Goal: Contribute content

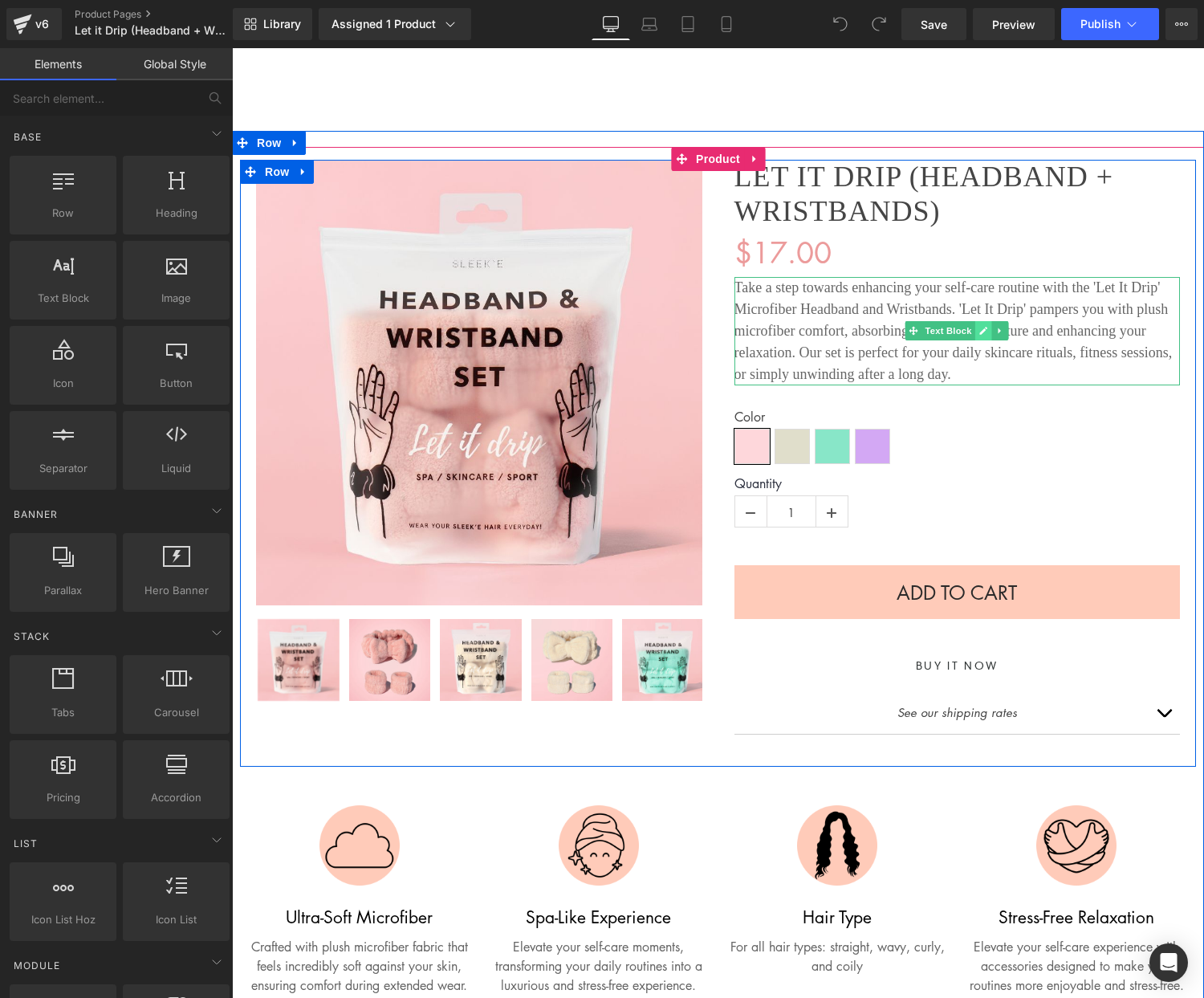
click at [989, 329] on link at bounding box center [984, 330] width 17 height 19
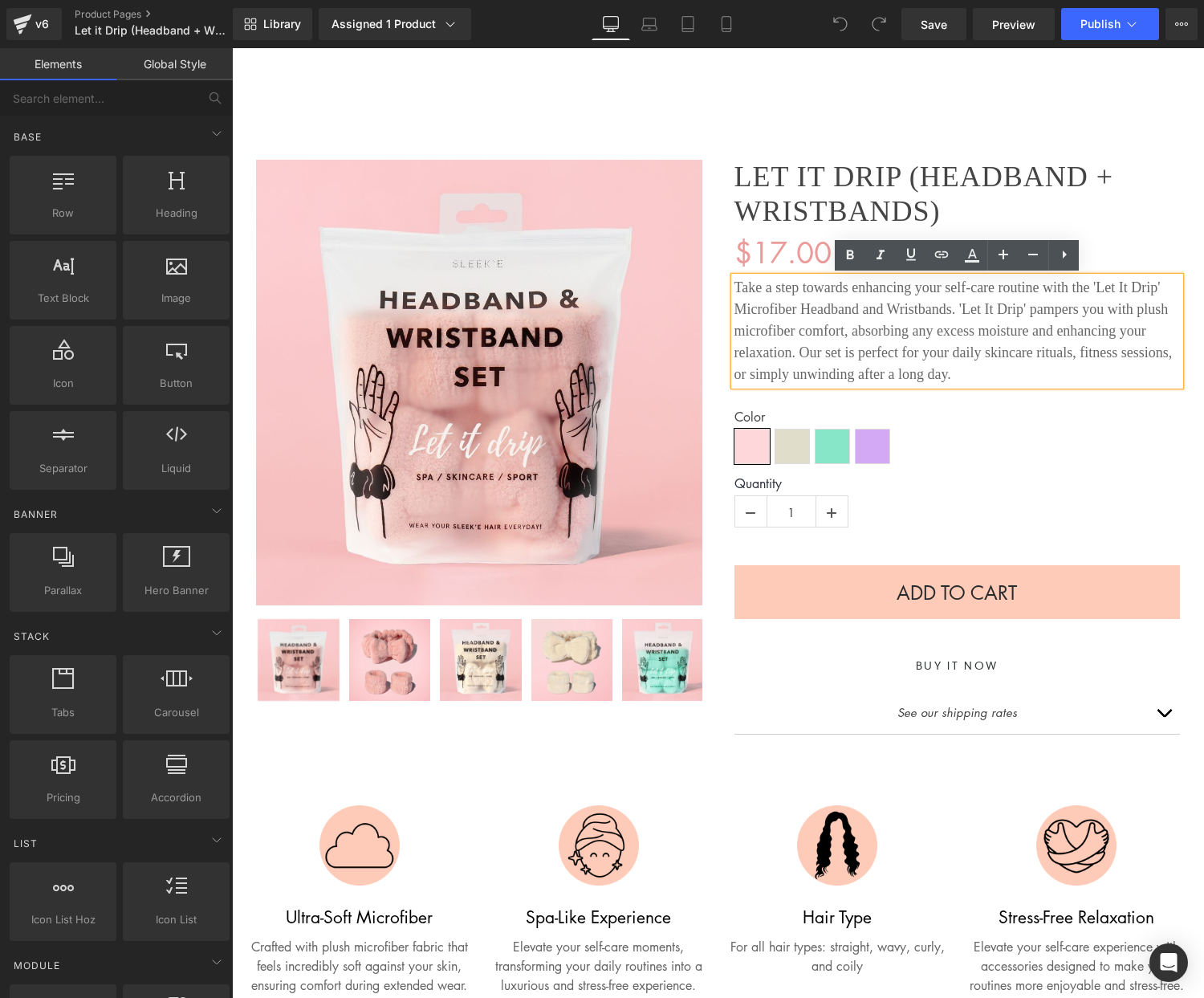
click at [953, 350] on div "Take a step towards enhancing your self-care routine with the 'Let It Drip' Mic…" at bounding box center [958, 331] width 446 height 108
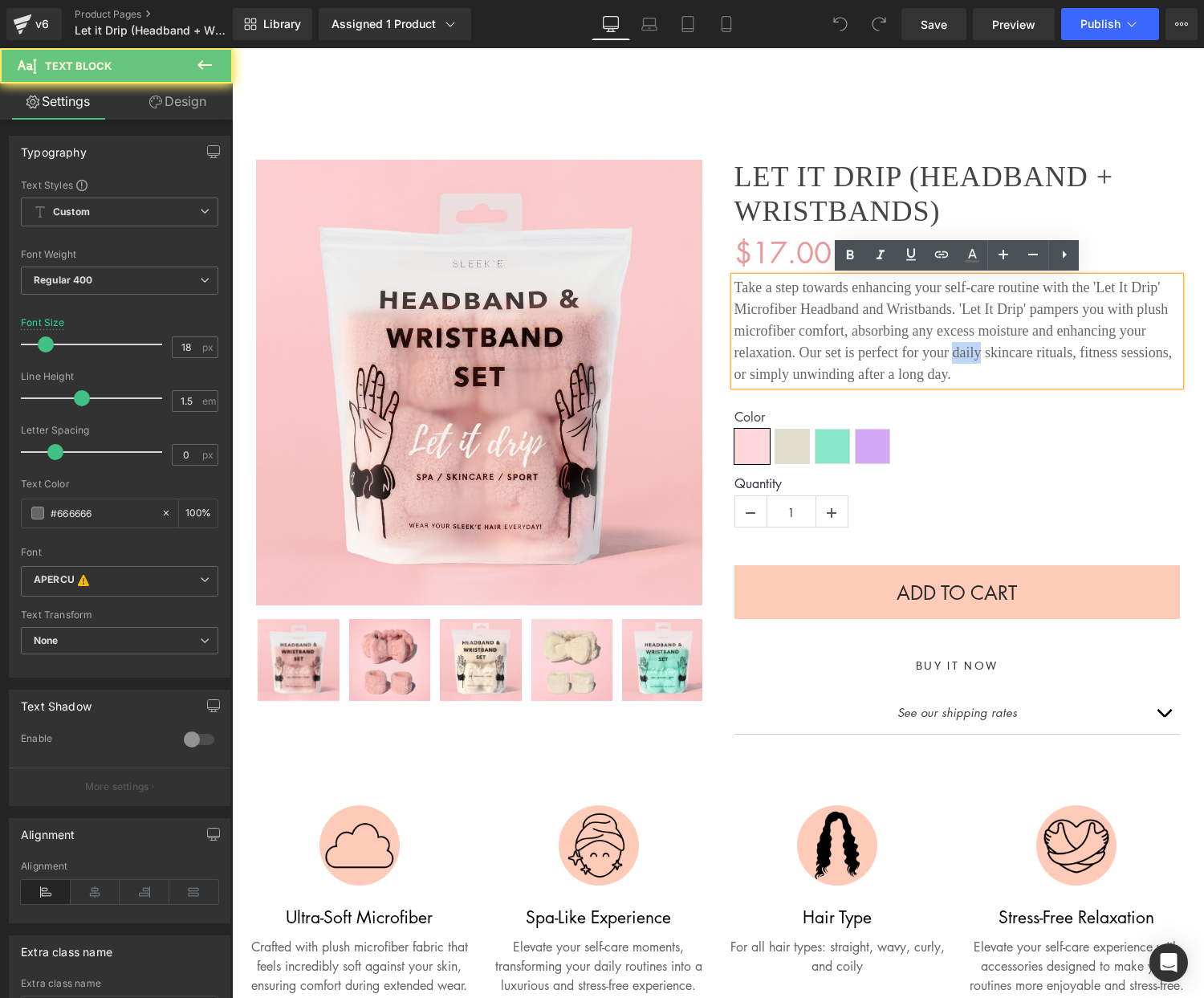
click at [953, 350] on div "Take a step towards enhancing your self-care routine with the 'Let It Drip' Mic…" at bounding box center [958, 331] width 446 height 108
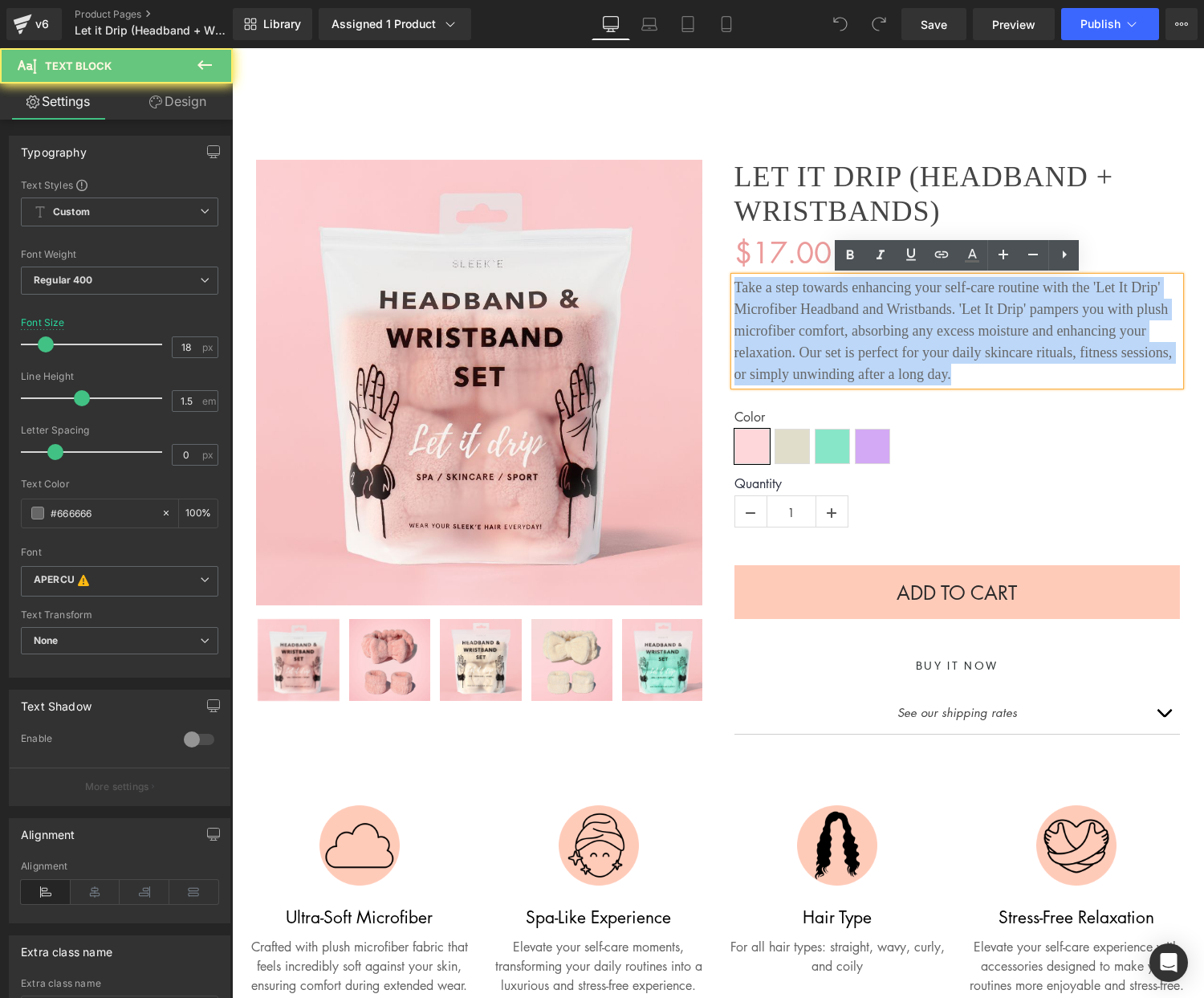
click at [953, 350] on div "Take a step towards enhancing your self-care routine with the 'Let It Drip' Mic…" at bounding box center [958, 331] width 446 height 108
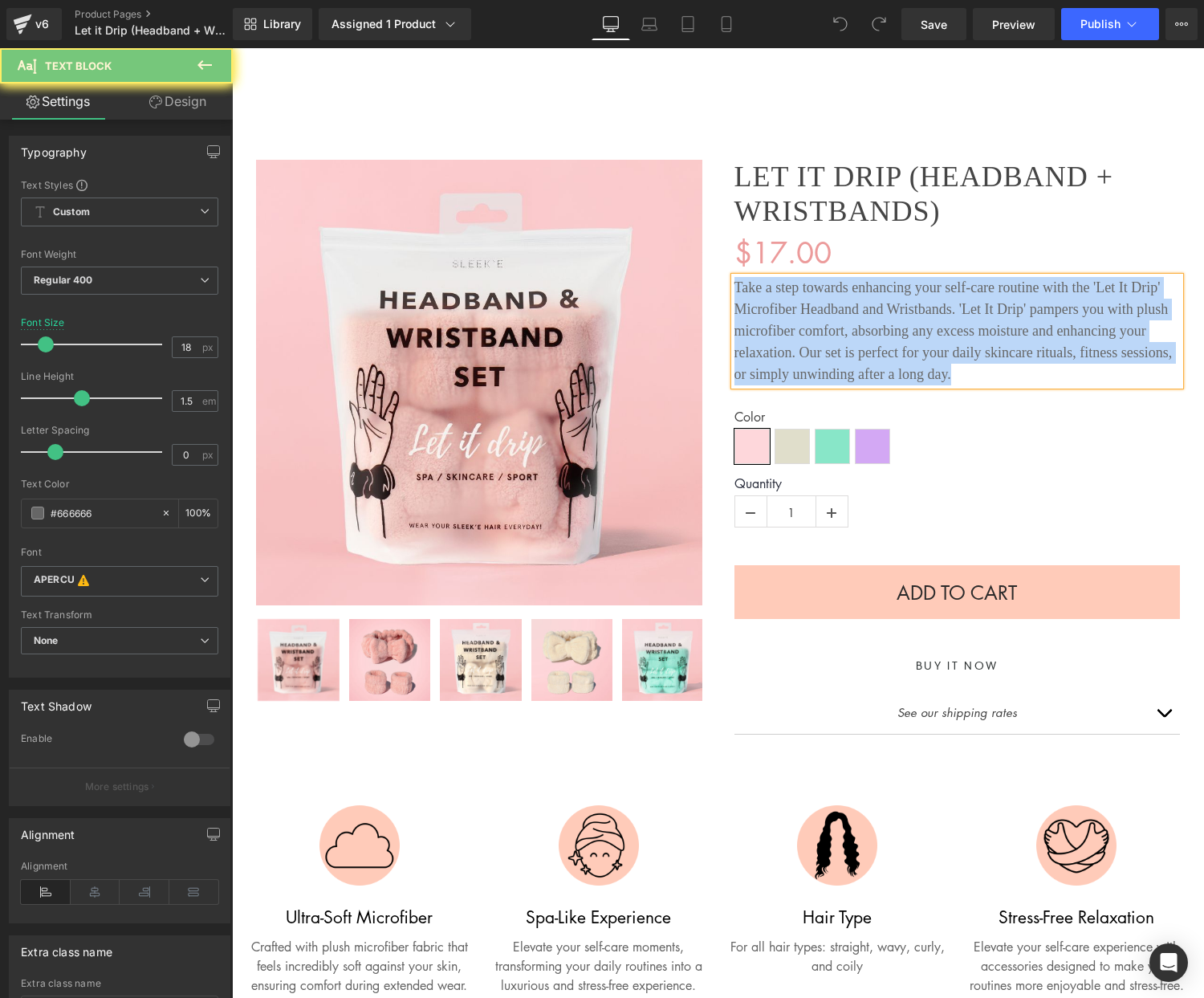
paste div
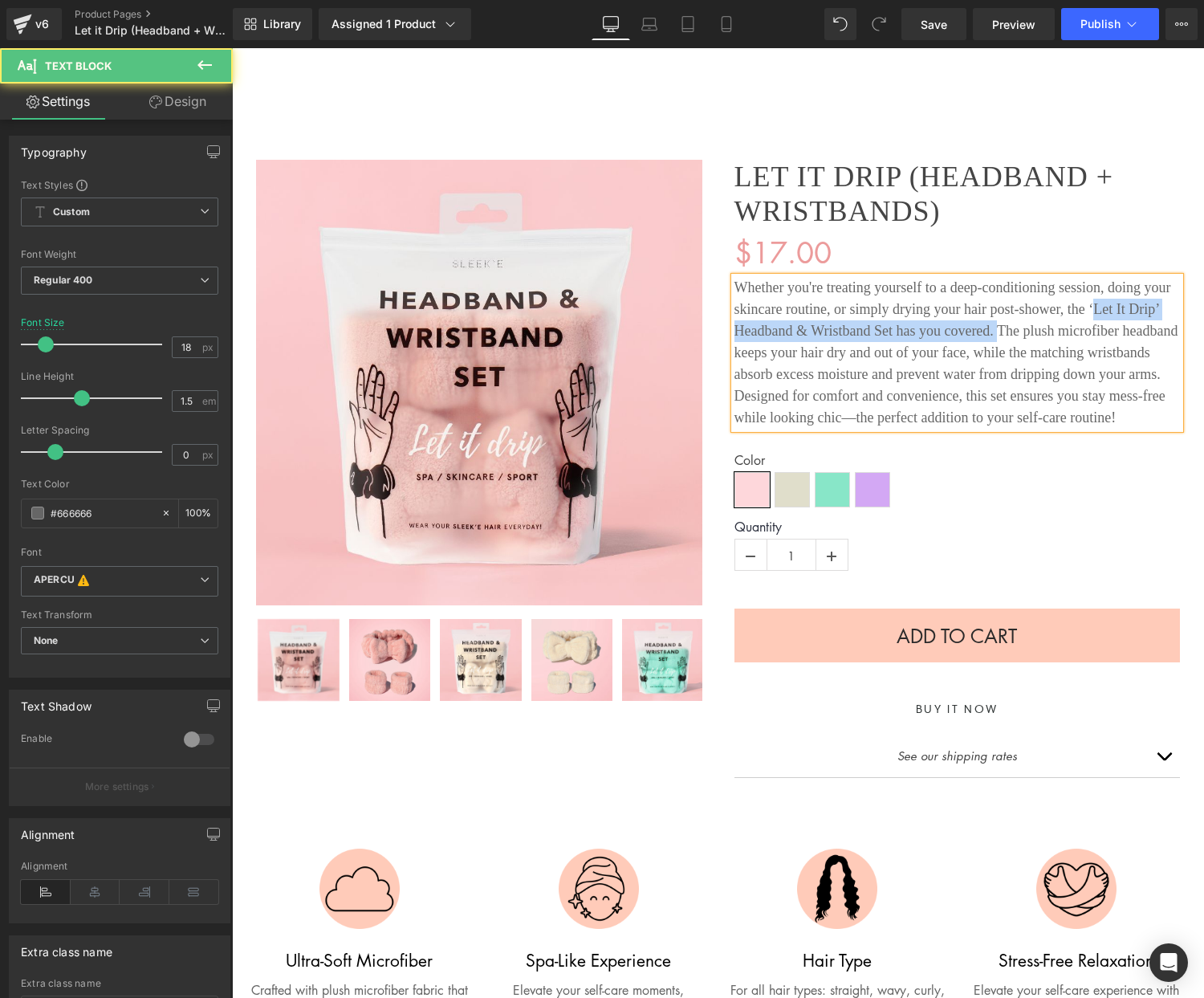
drag, startPoint x: 1093, startPoint y: 307, endPoint x: 996, endPoint y: 325, distance: 98.7
click at [996, 325] on div "Whether you're treating yourself to a deep-conditioning session, doing your ski…" at bounding box center [958, 353] width 446 height 151
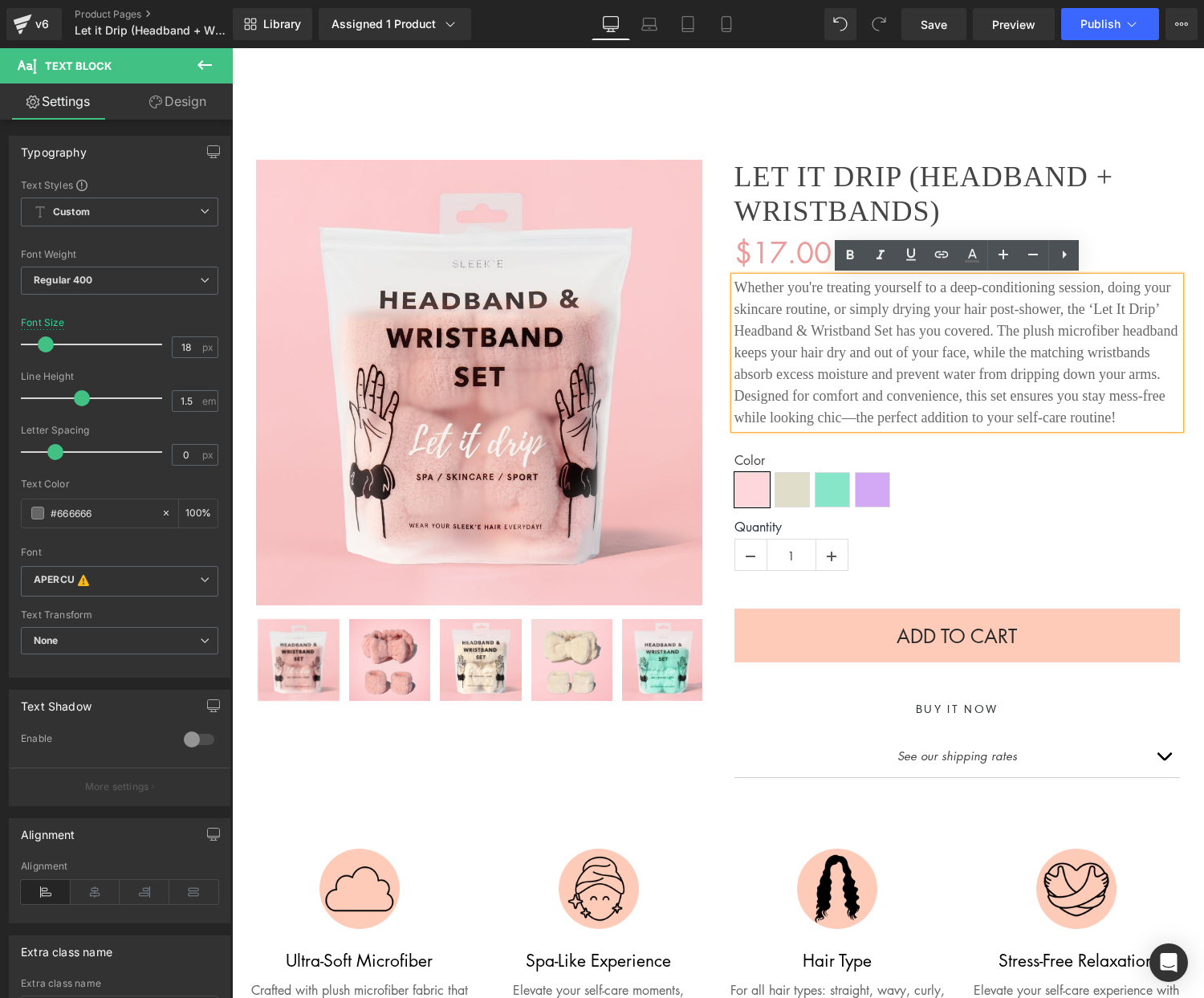
click at [881, 330] on div "Whether you're treating yourself to a deep-conditioning session, doing your ski…" at bounding box center [958, 353] width 446 height 151
drag, startPoint x: 893, startPoint y: 330, endPoint x: 1059, endPoint y: 307, distance: 167.6
click at [988, 310] on div "Whether you're treating yourself to a deep-conditioning session, doing your ski…" at bounding box center [958, 353] width 446 height 151
drag, startPoint x: 1078, startPoint y: 307, endPoint x: 1099, endPoint y: 305, distance: 21.1
click at [1092, 306] on div "Whether you're treating yourself to a deep-conditioning session, doing your ski…" at bounding box center [958, 353] width 446 height 151
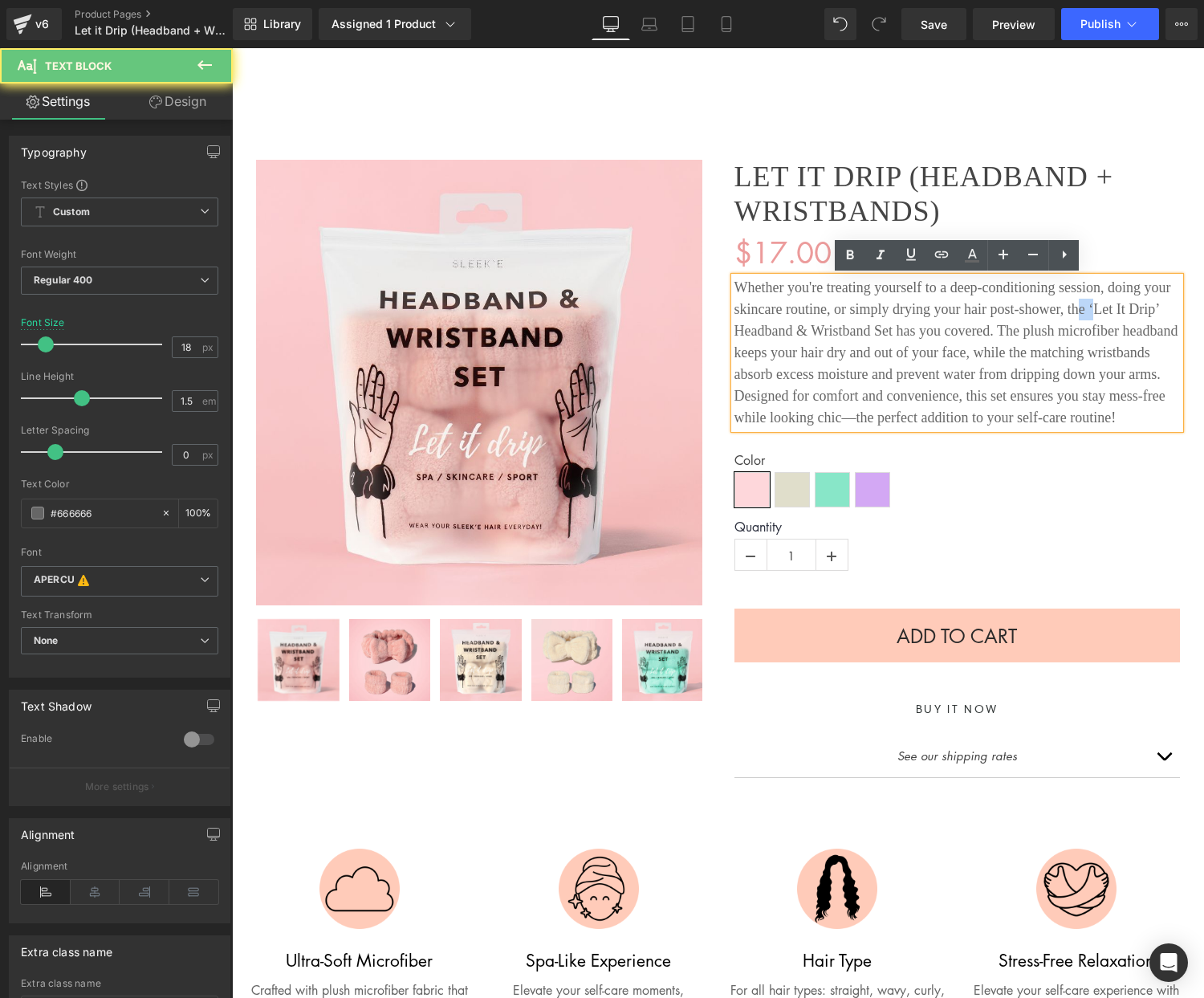
click at [1094, 310] on div "Whether you're treating yourself to a deep-conditioning session, doing your ski…" at bounding box center [958, 353] width 446 height 151
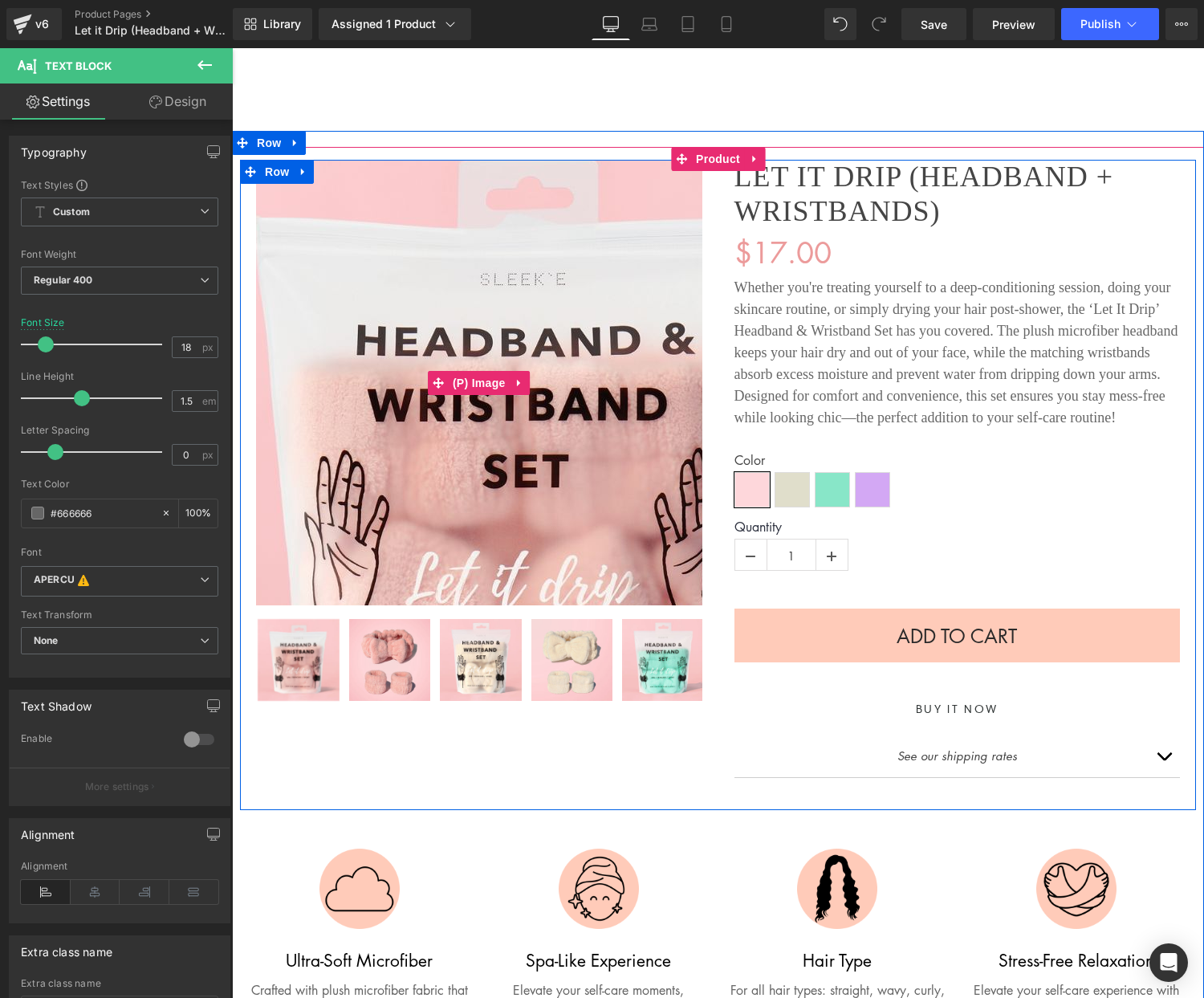
click at [414, 242] on img at bounding box center [525, 480] width 759 height 758
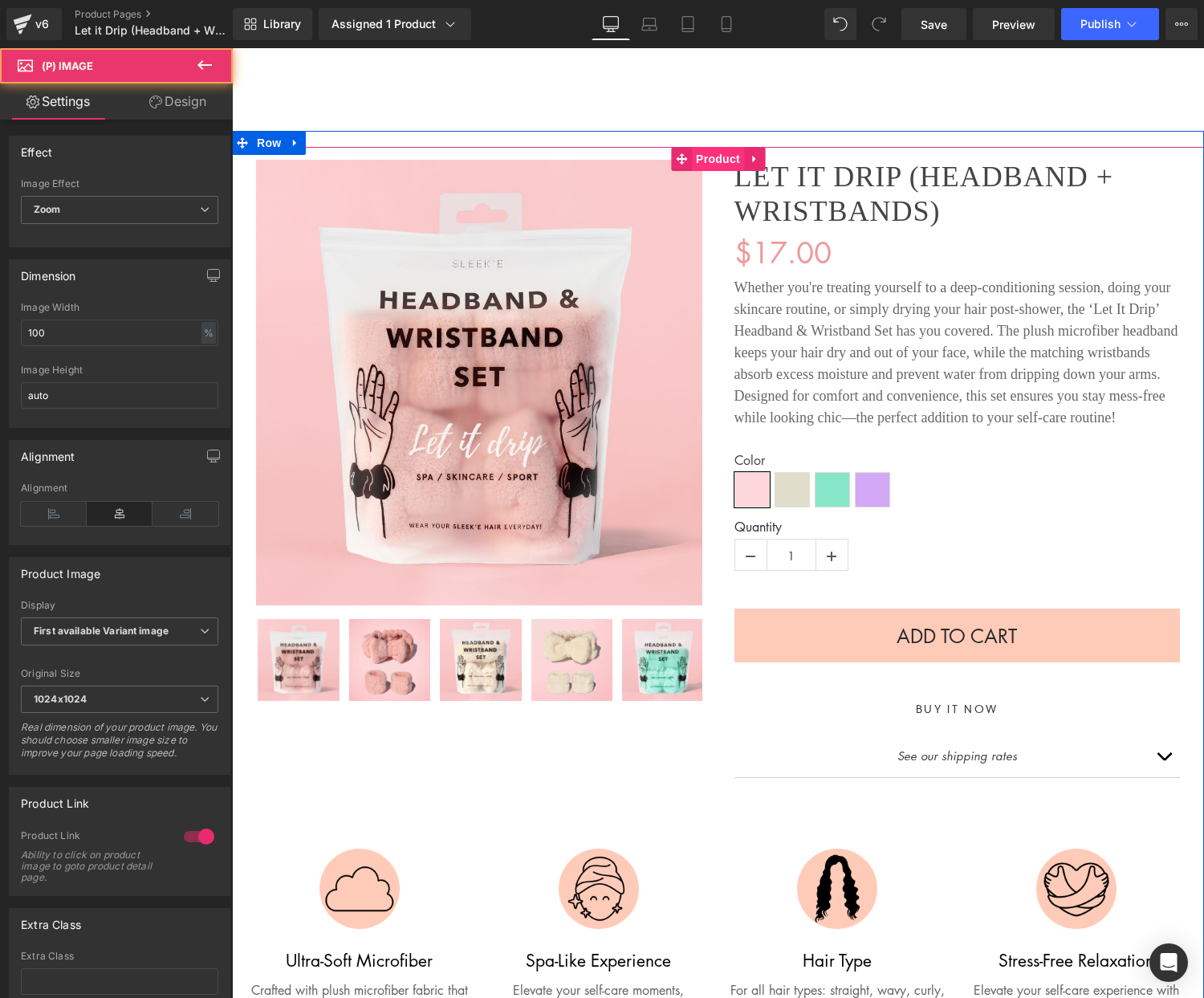
click at [723, 158] on span "Product" at bounding box center [718, 158] width 52 height 24
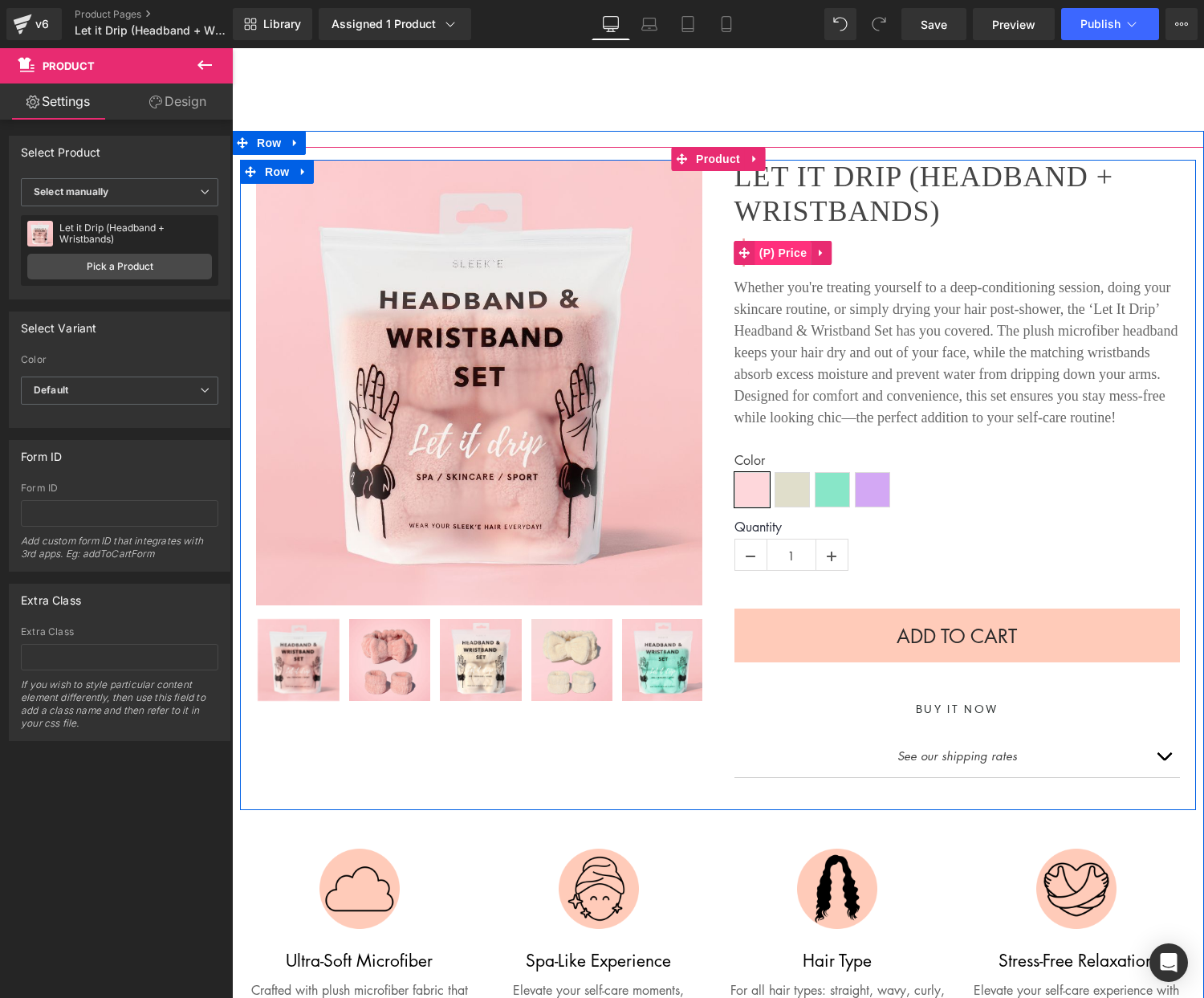
click at [800, 255] on span "(P) Price" at bounding box center [784, 252] width 57 height 24
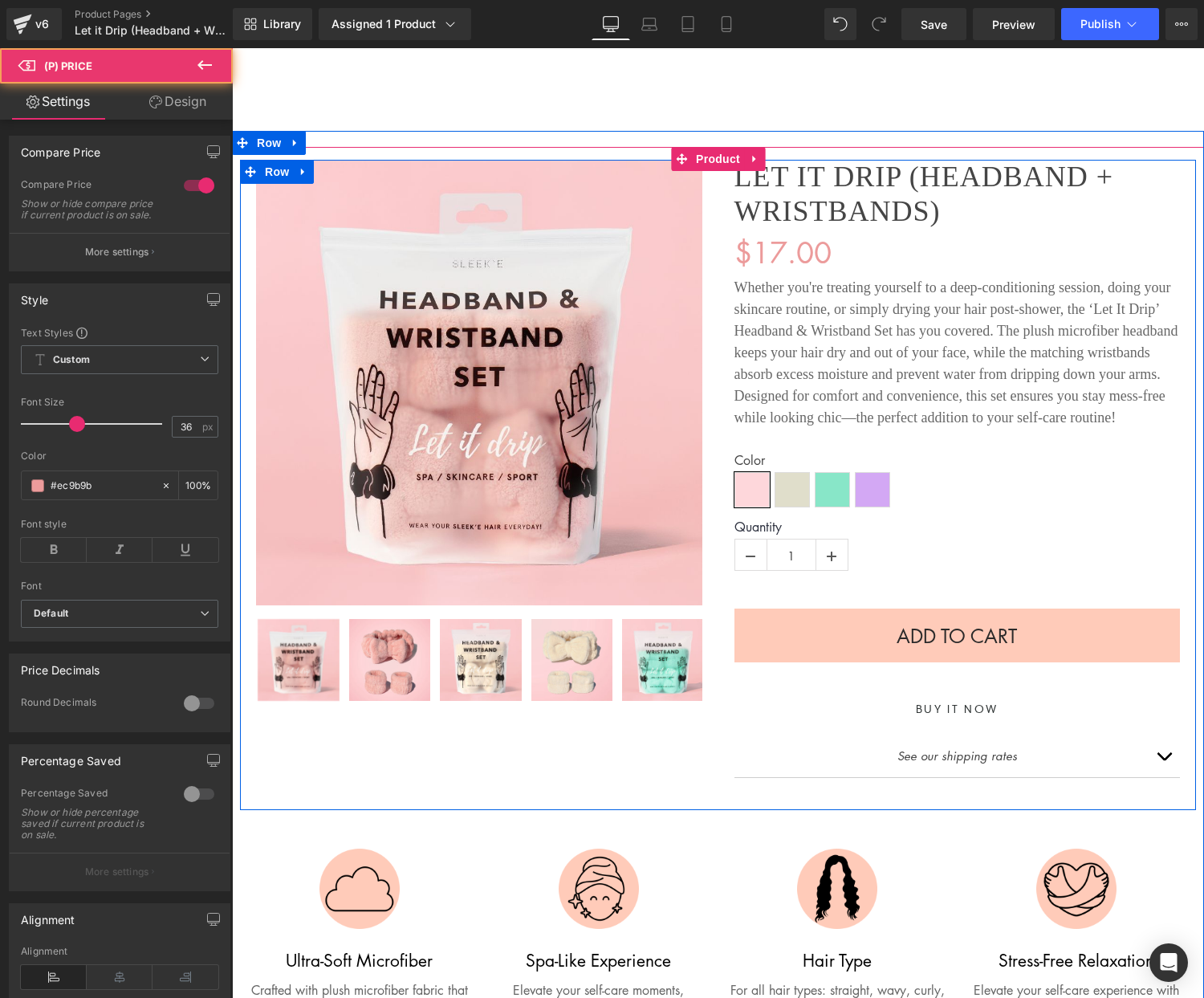
click at [868, 329] on div "Whether you're treating yourself to a deep-conditioning session, doing your ski…" at bounding box center [958, 353] width 446 height 151
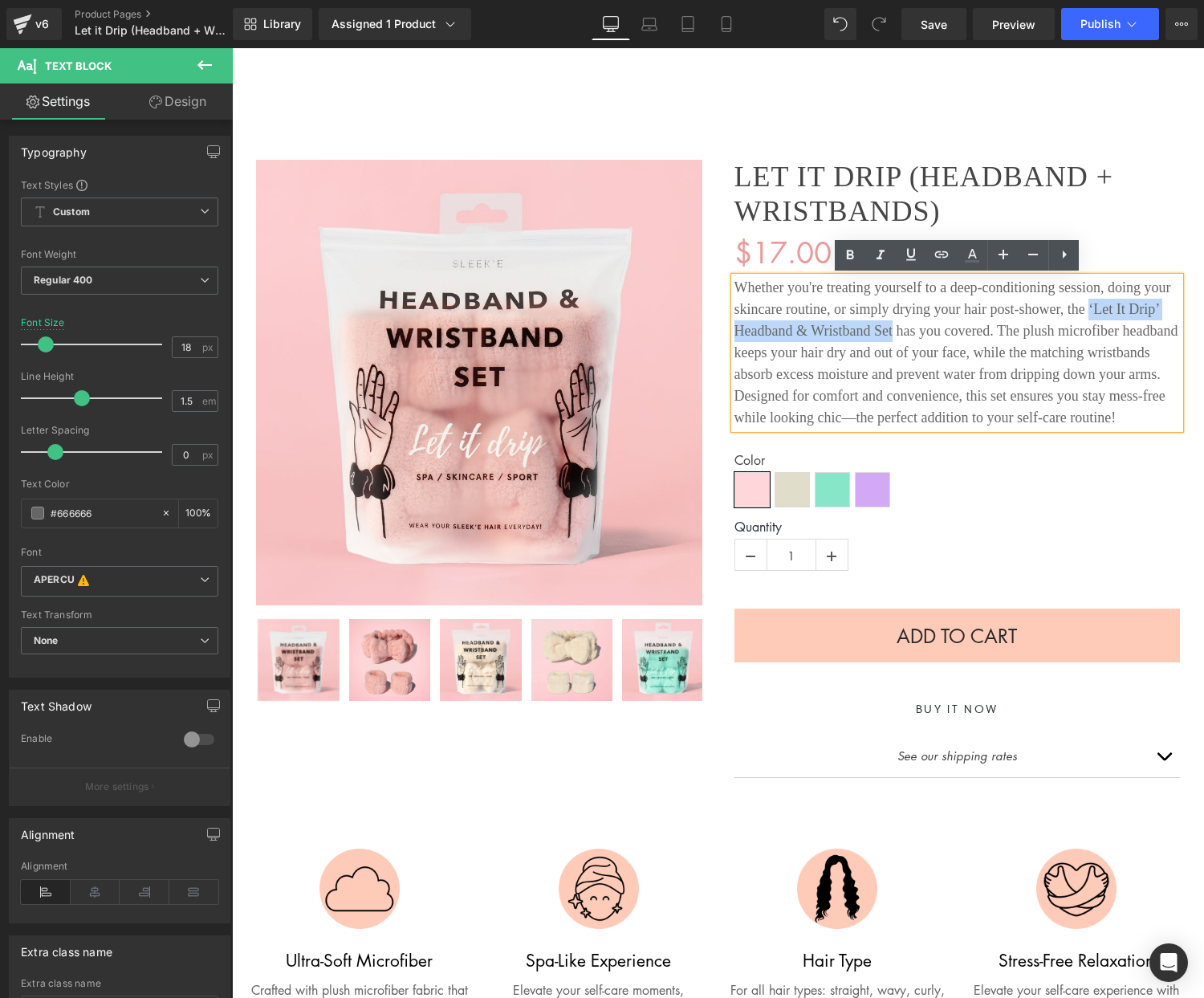
drag, startPoint x: 1089, startPoint y: 309, endPoint x: 893, endPoint y: 332, distance: 197.3
click at [893, 332] on div "Whether you're treating yourself to a deep-conditioning session, doing your ski…" at bounding box center [958, 353] width 446 height 151
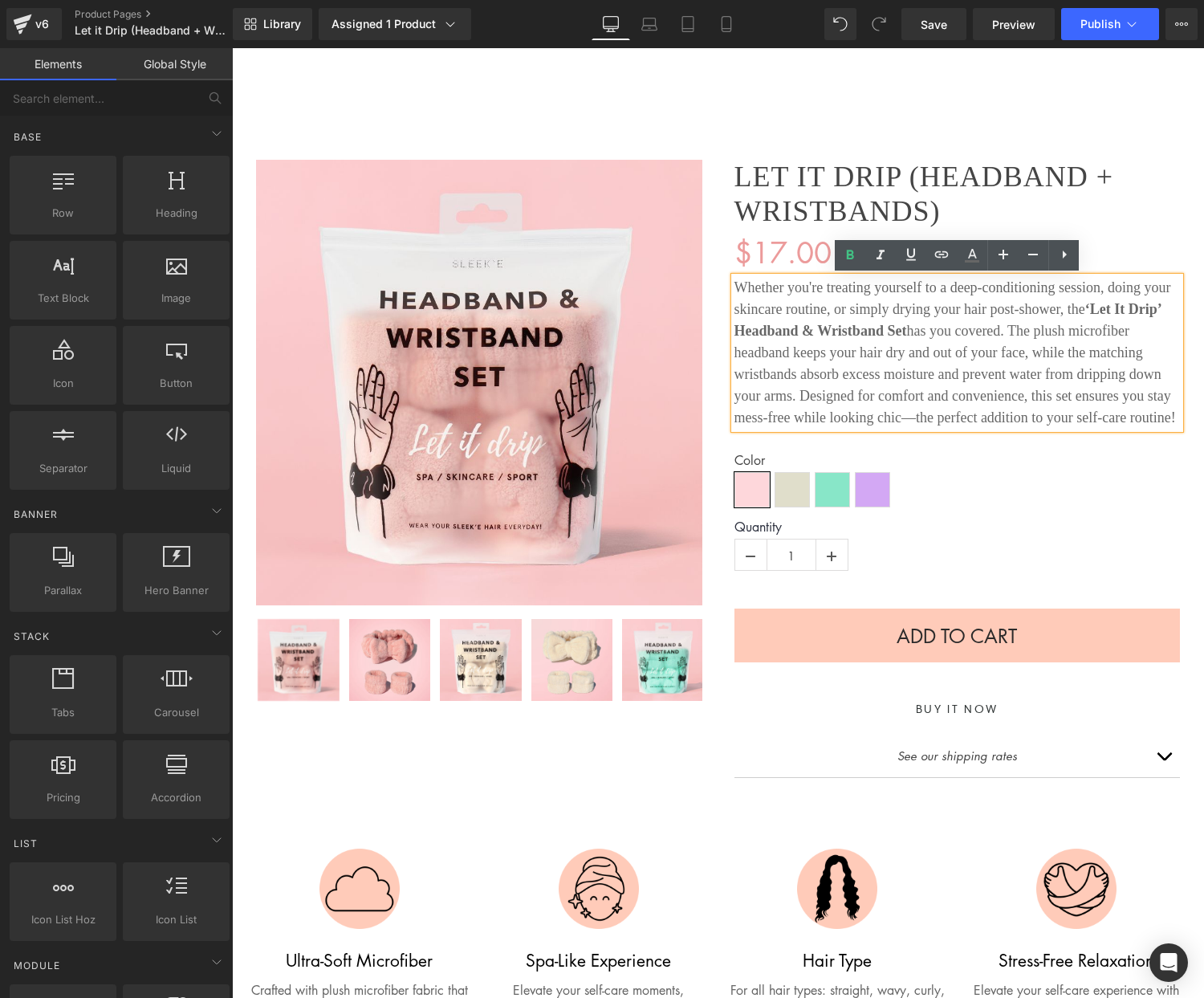
click at [734, 104] on img at bounding box center [720, 107] width 72 height 15
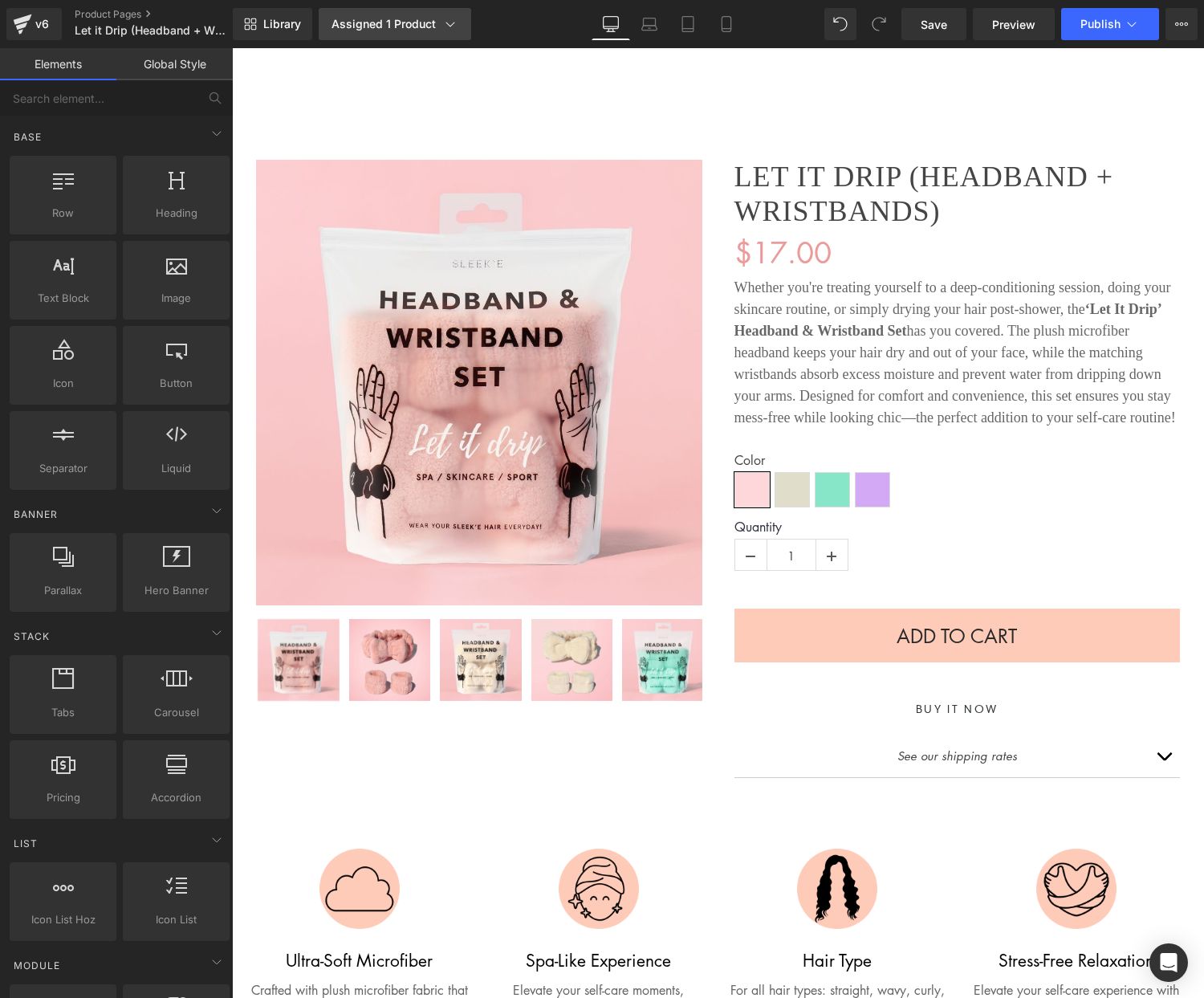
click at [400, 20] on div "Assigned 1 Product" at bounding box center [395, 23] width 127 height 16
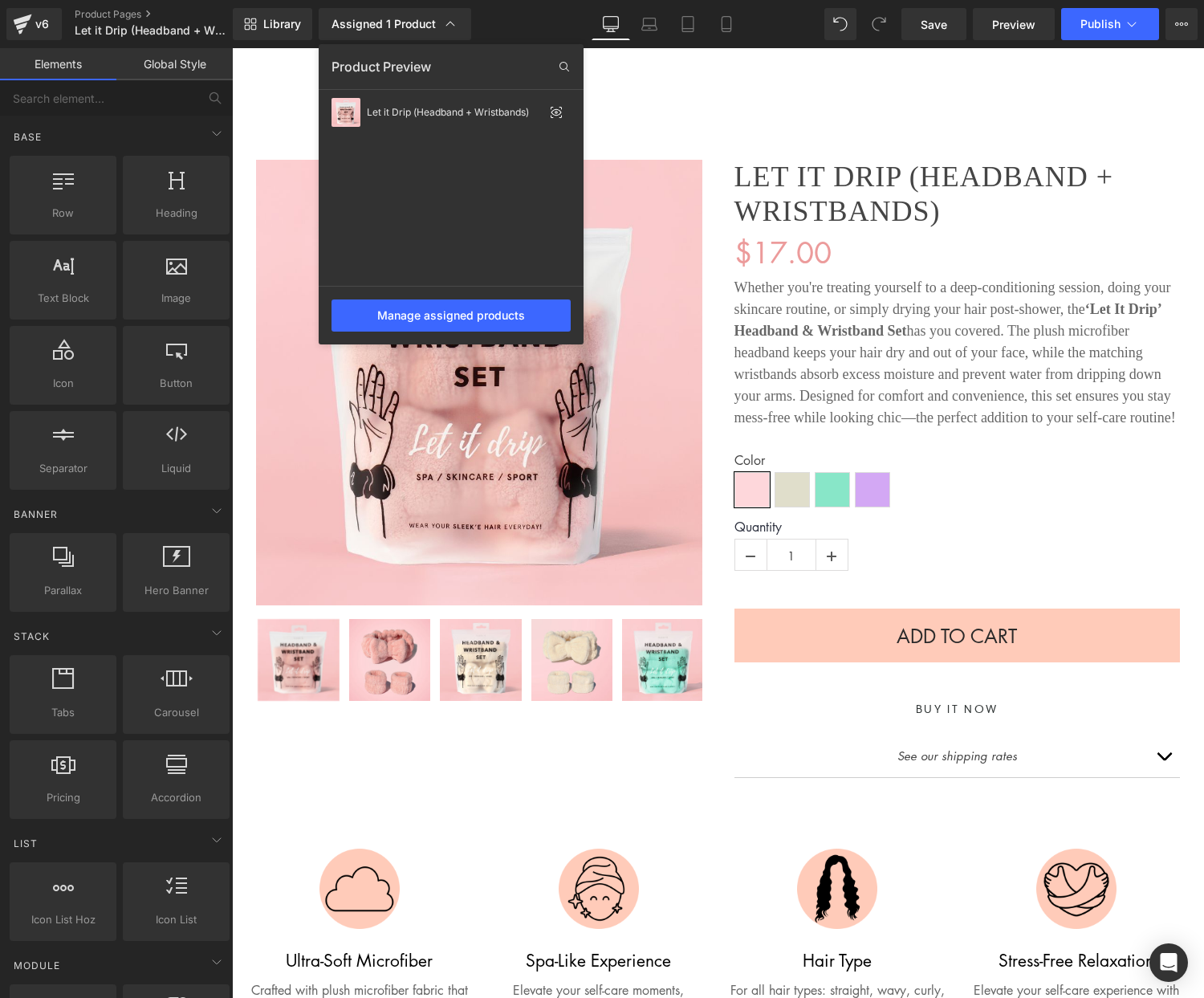
click at [659, 226] on div at bounding box center [719, 523] width 973 height 950
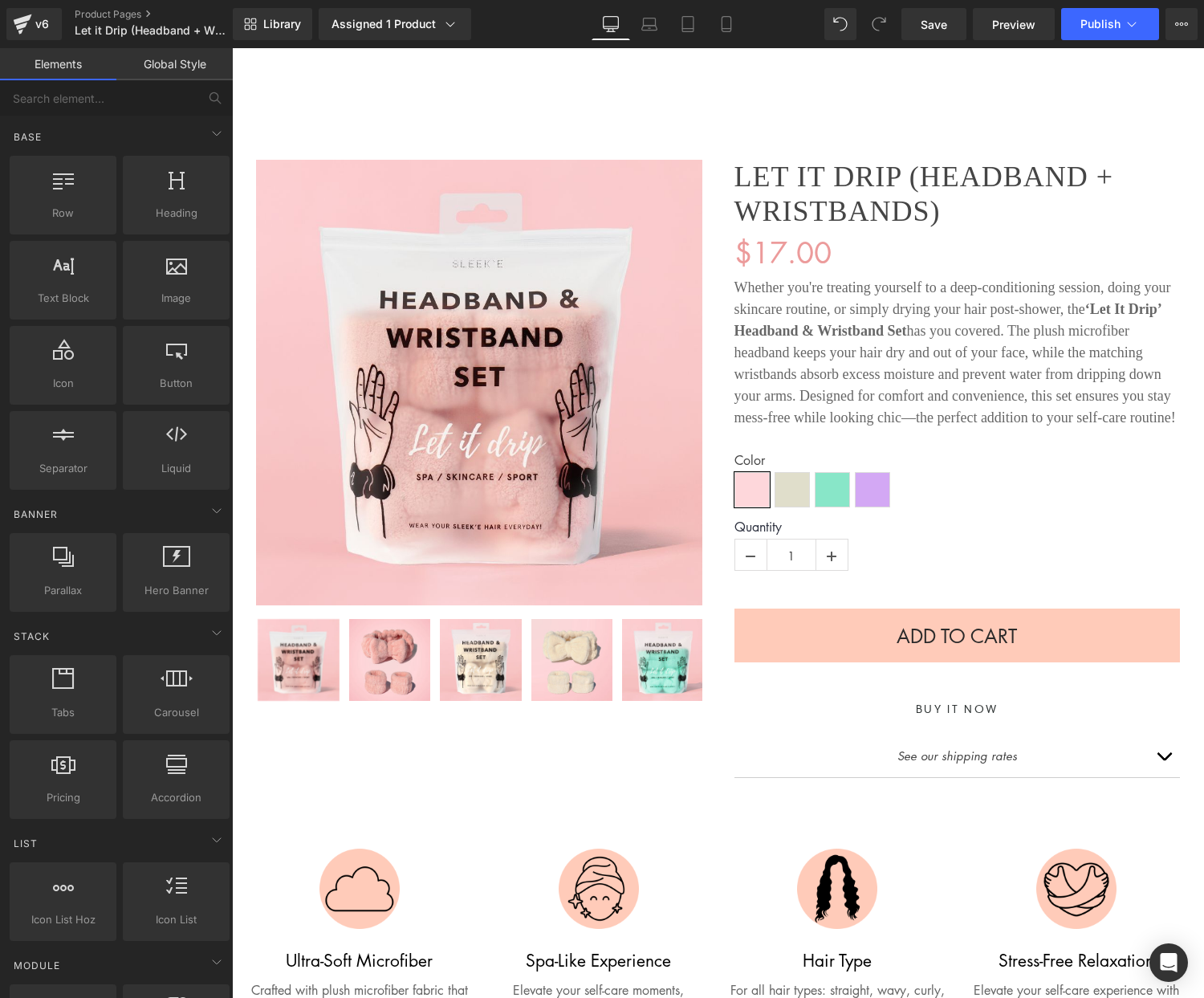
scroll to position [2, 0]
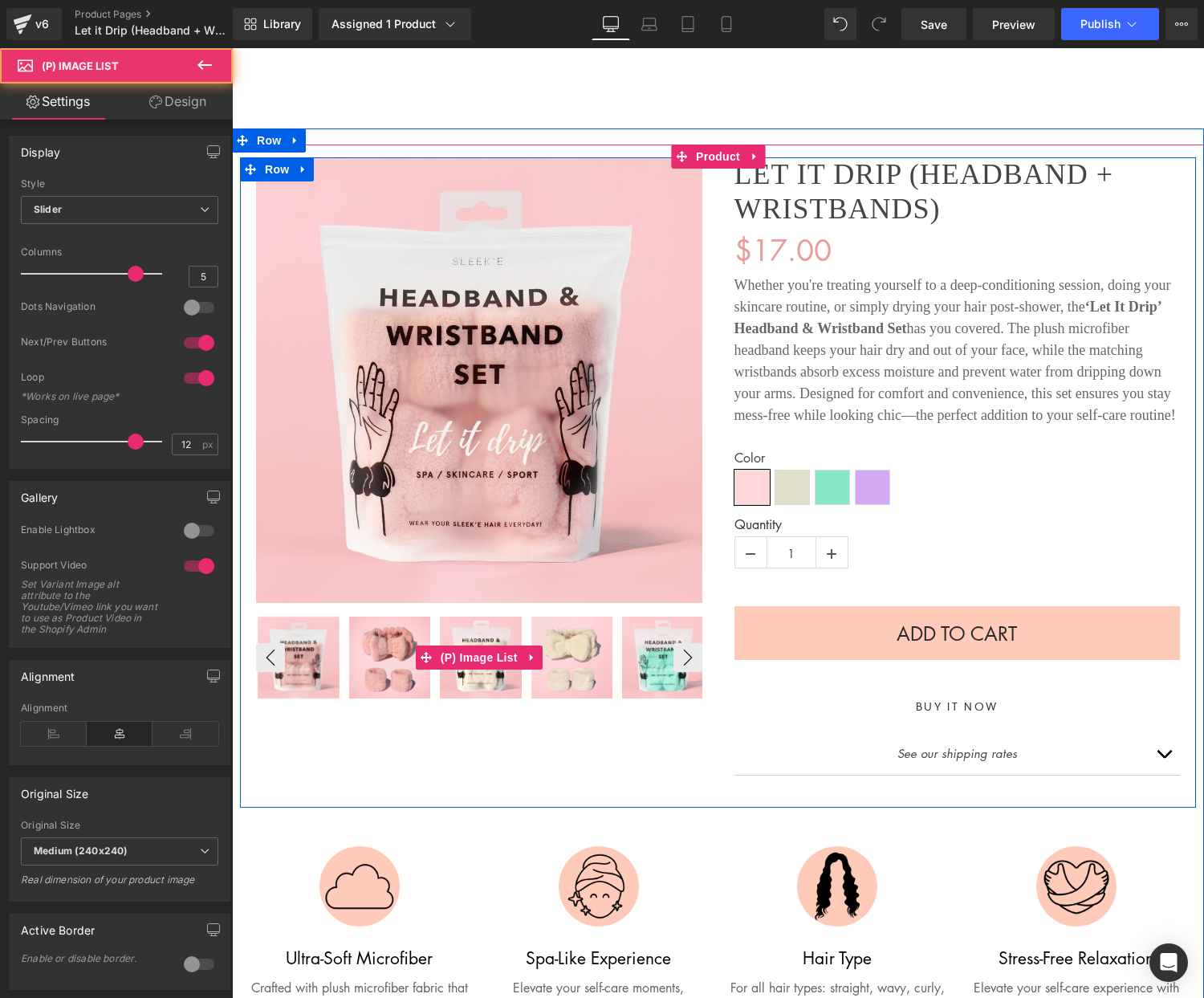
click at [475, 675] on img at bounding box center [480, 658] width 82 height 82
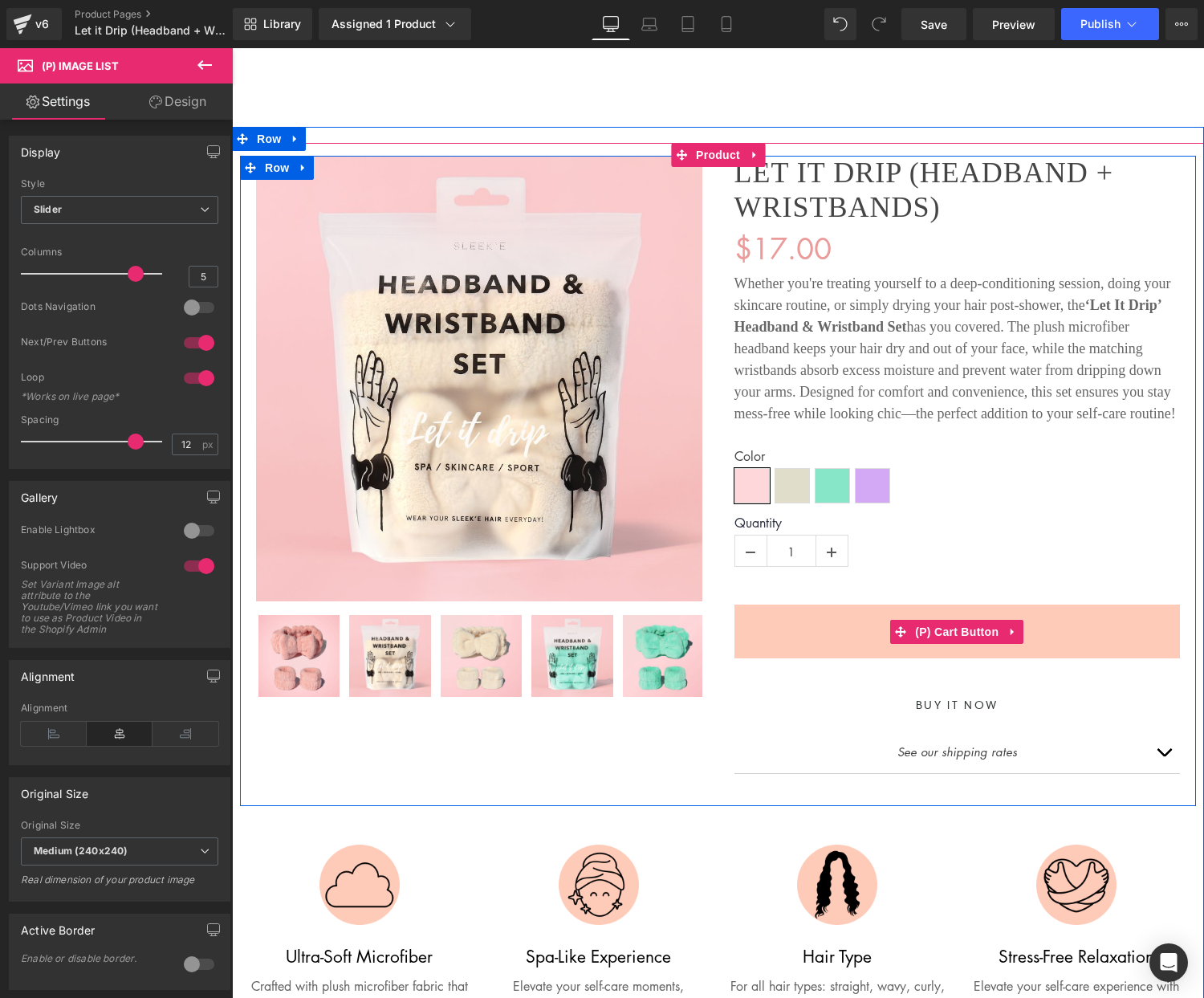
scroll to position [6, 0]
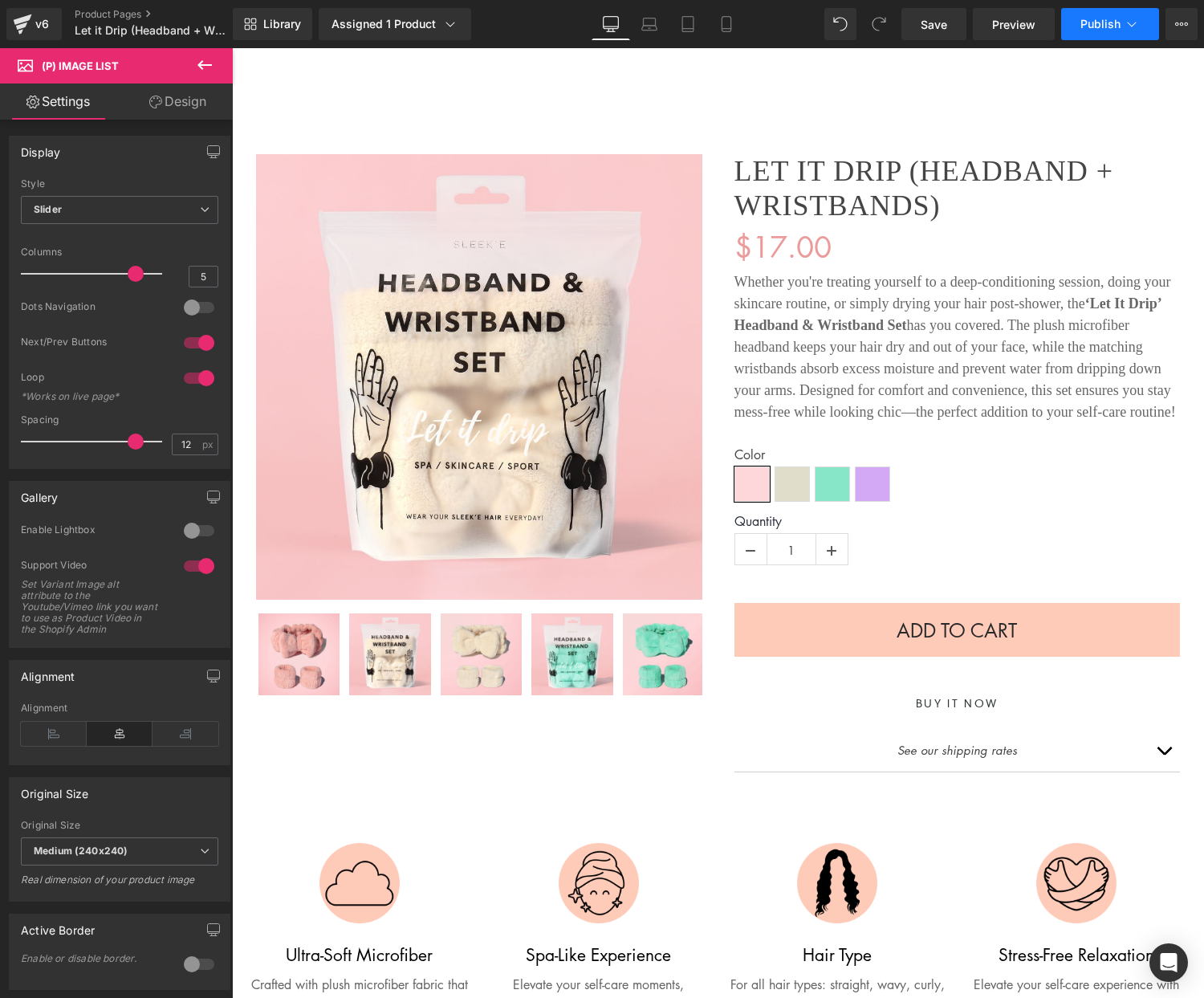
click at [1101, 21] on span "Publish" at bounding box center [1101, 23] width 40 height 12
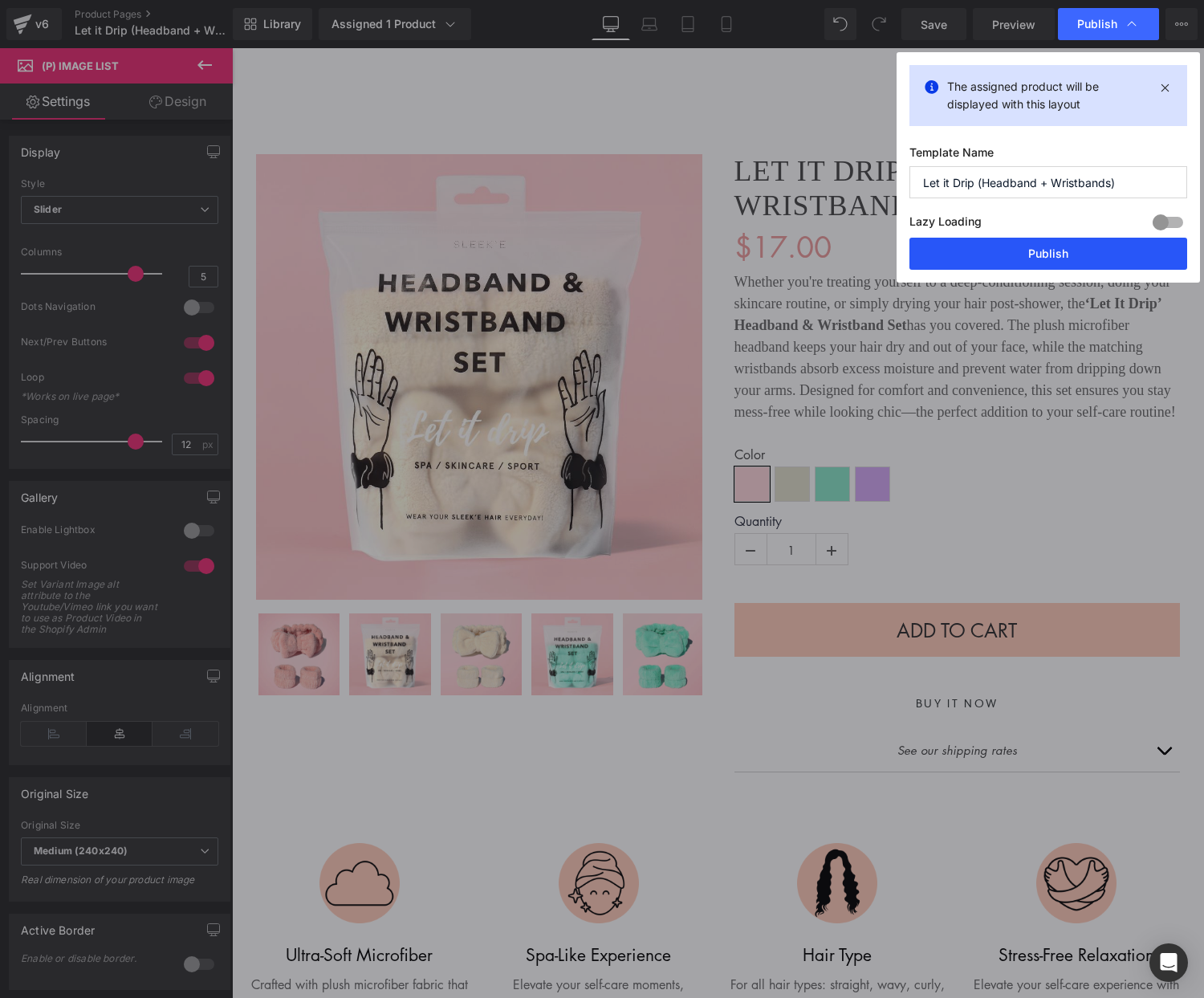
drag, startPoint x: 1059, startPoint y: 260, endPoint x: 746, endPoint y: 149, distance: 332.1
click at [1059, 260] on button "Publish" at bounding box center [1049, 253] width 278 height 32
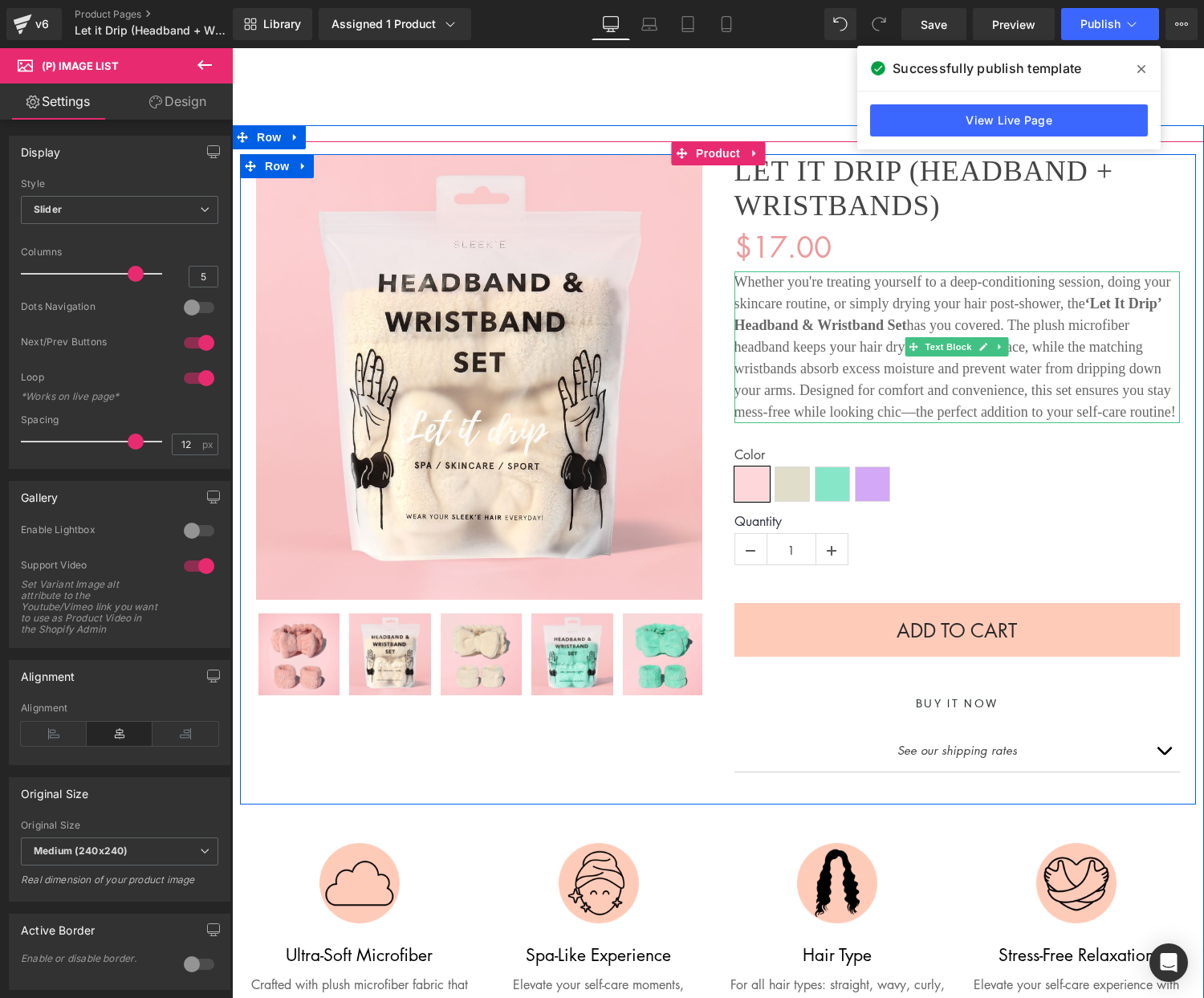
click at [914, 297] on div "Whether you're treating yourself to a deep-conditioning session, doing your ski…" at bounding box center [958, 347] width 446 height 151
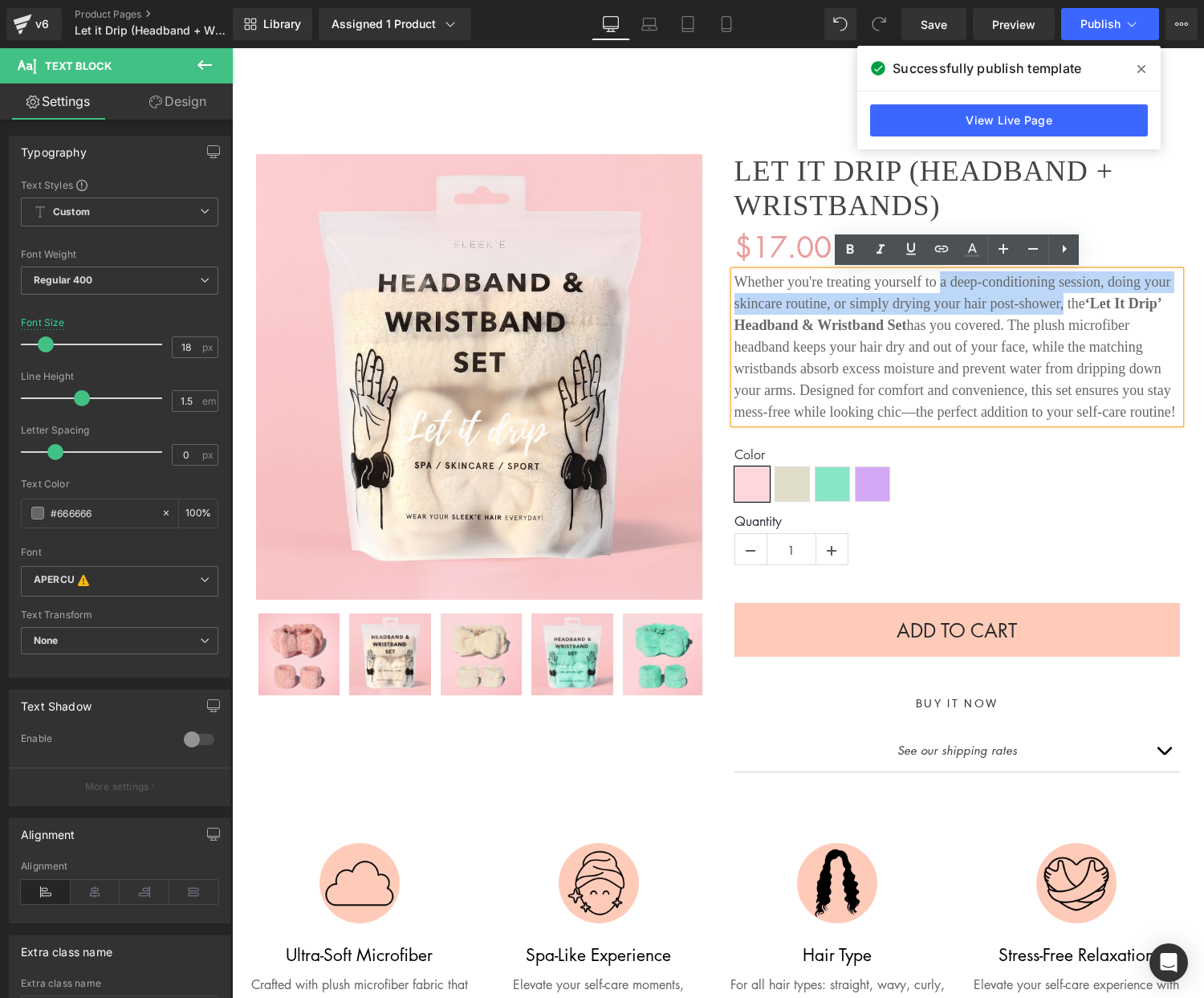
drag, startPoint x: 1062, startPoint y: 304, endPoint x: 938, endPoint y: 284, distance: 125.6
click at [940, 285] on div "Whether you're treating yourself to a deep-conditioning session, doing your ski…" at bounding box center [958, 347] width 446 height 151
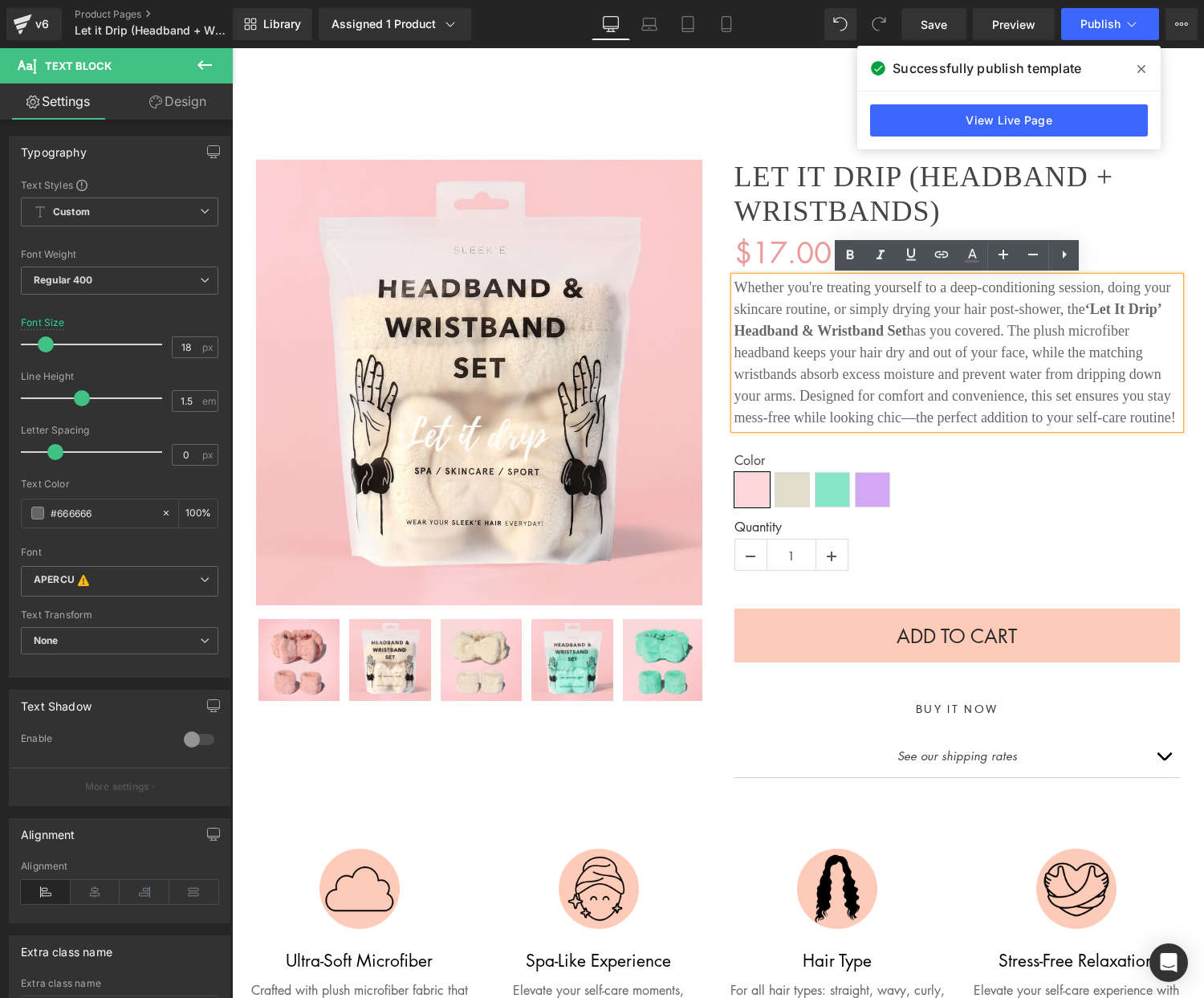
click at [895, 360] on div "Whether you're treating yourself to a deep-conditioning session, doing your ski…" at bounding box center [958, 353] width 446 height 151
click at [894, 360] on div "Whether you're treating yourself to a deep-conditioning session, doing your ski…" at bounding box center [958, 353] width 446 height 151
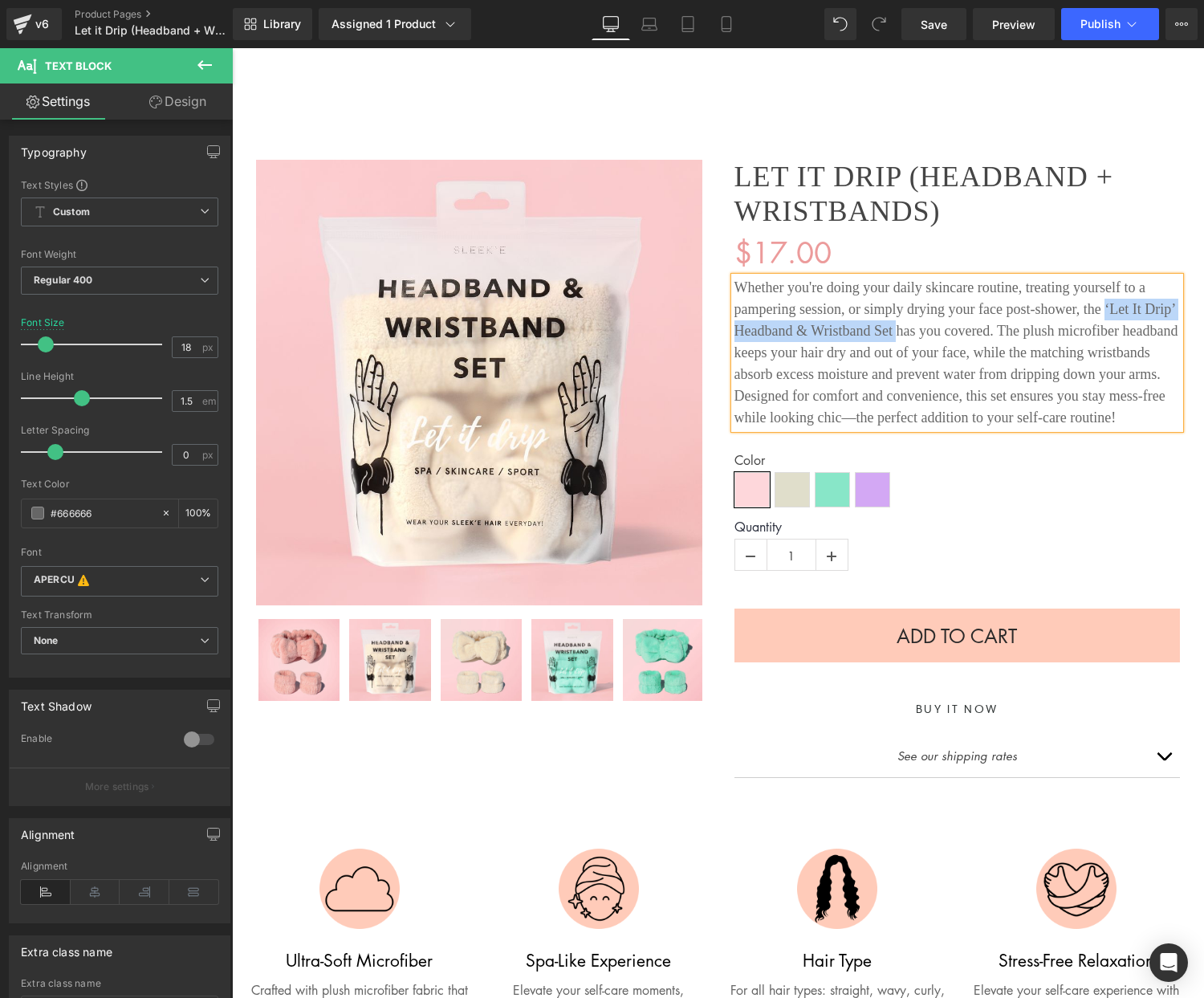
drag, startPoint x: 897, startPoint y: 330, endPoint x: 1107, endPoint y: 306, distance: 211.4
click at [1107, 305] on div "Whether you're doing your daily skincare routine, treating yourself to a pamper…" at bounding box center [958, 353] width 446 height 151
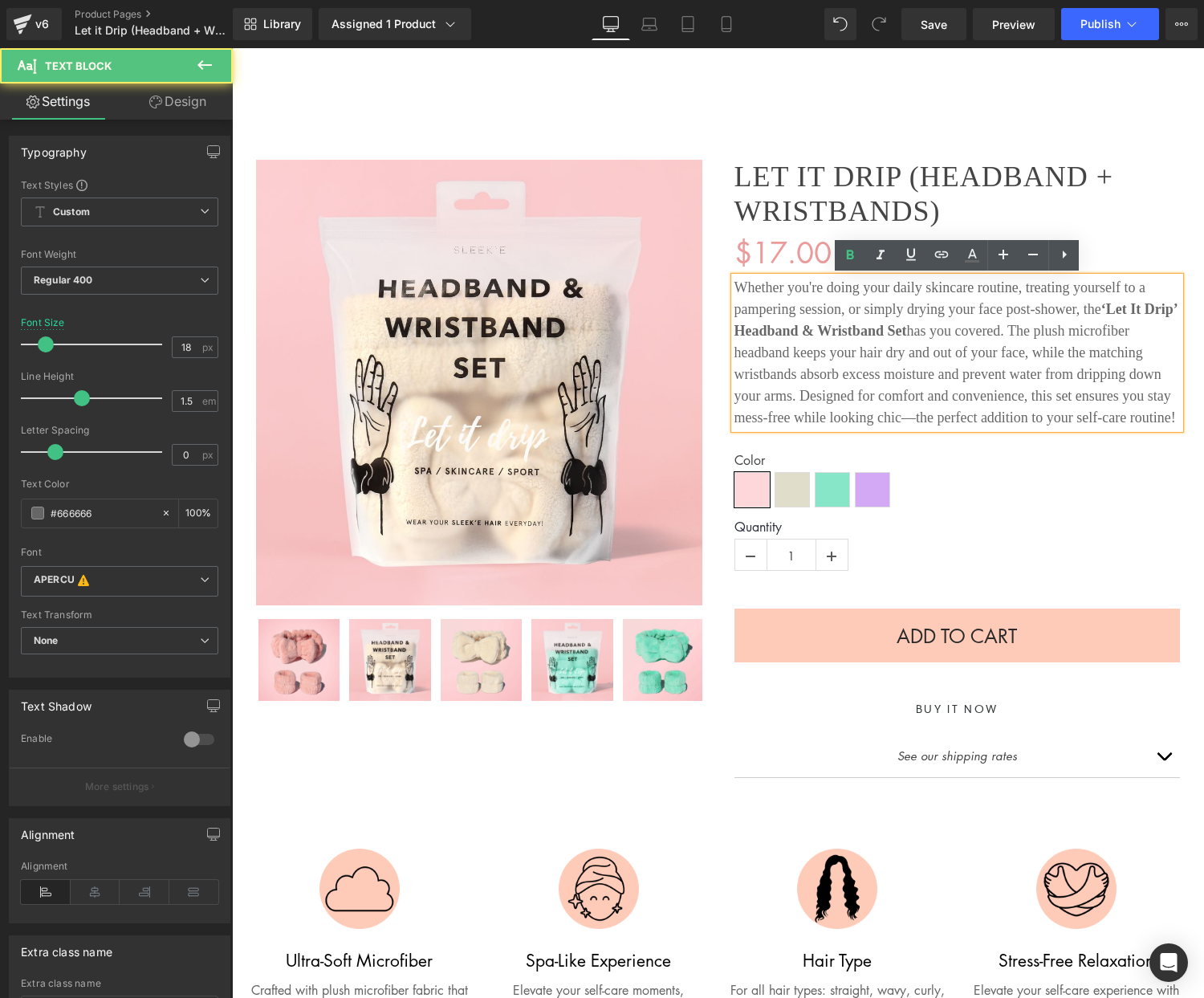
click at [1021, 350] on div "Whether you're doing your daily skincare routine, treating yourself to a pamper…" at bounding box center [958, 353] width 446 height 151
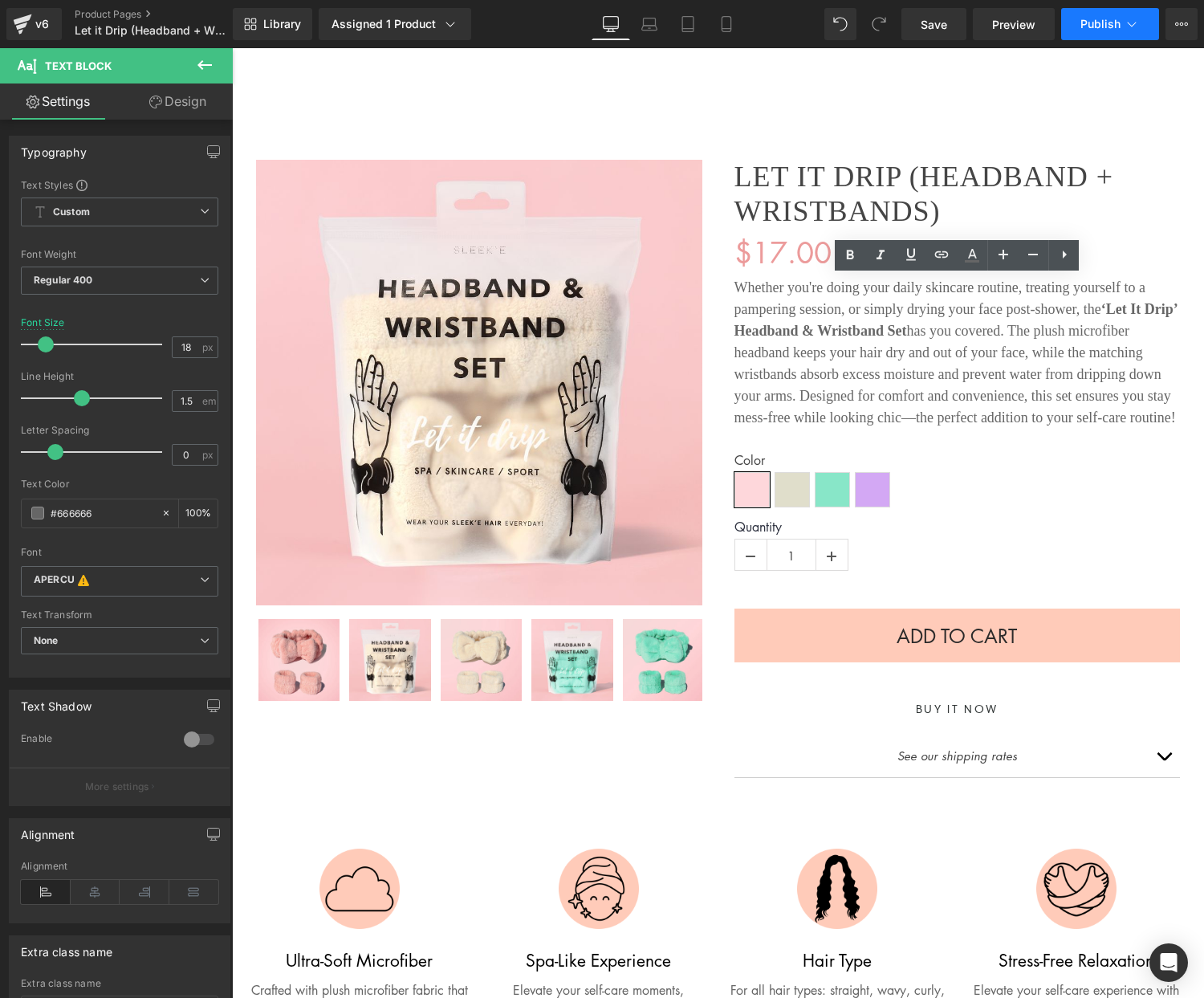
click at [1099, 30] on span "Publish" at bounding box center [1101, 23] width 40 height 12
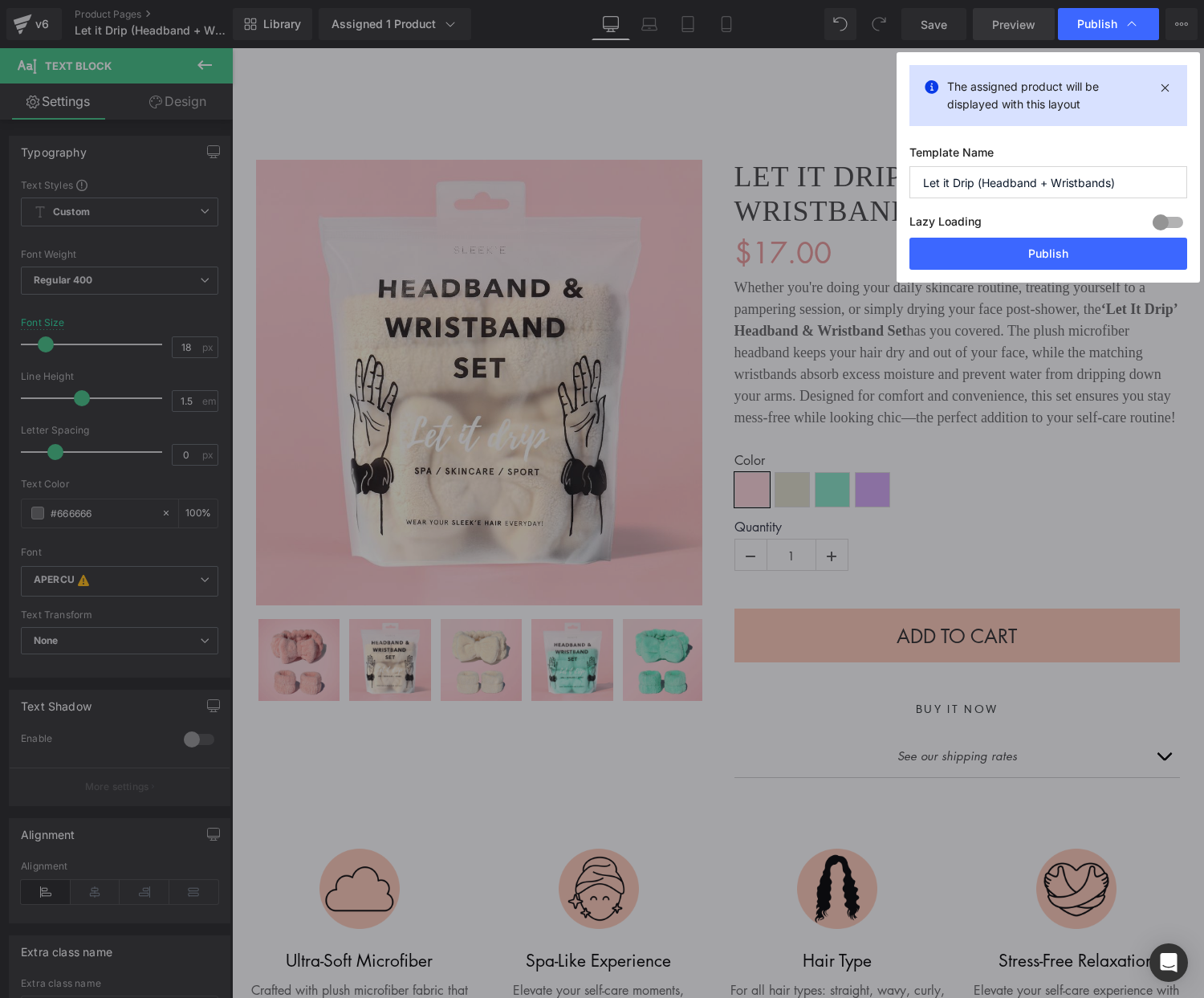
drag, startPoint x: 1024, startPoint y: 252, endPoint x: 1004, endPoint y: 10, distance: 242.8
click at [1024, 252] on button "Publish" at bounding box center [1049, 253] width 278 height 32
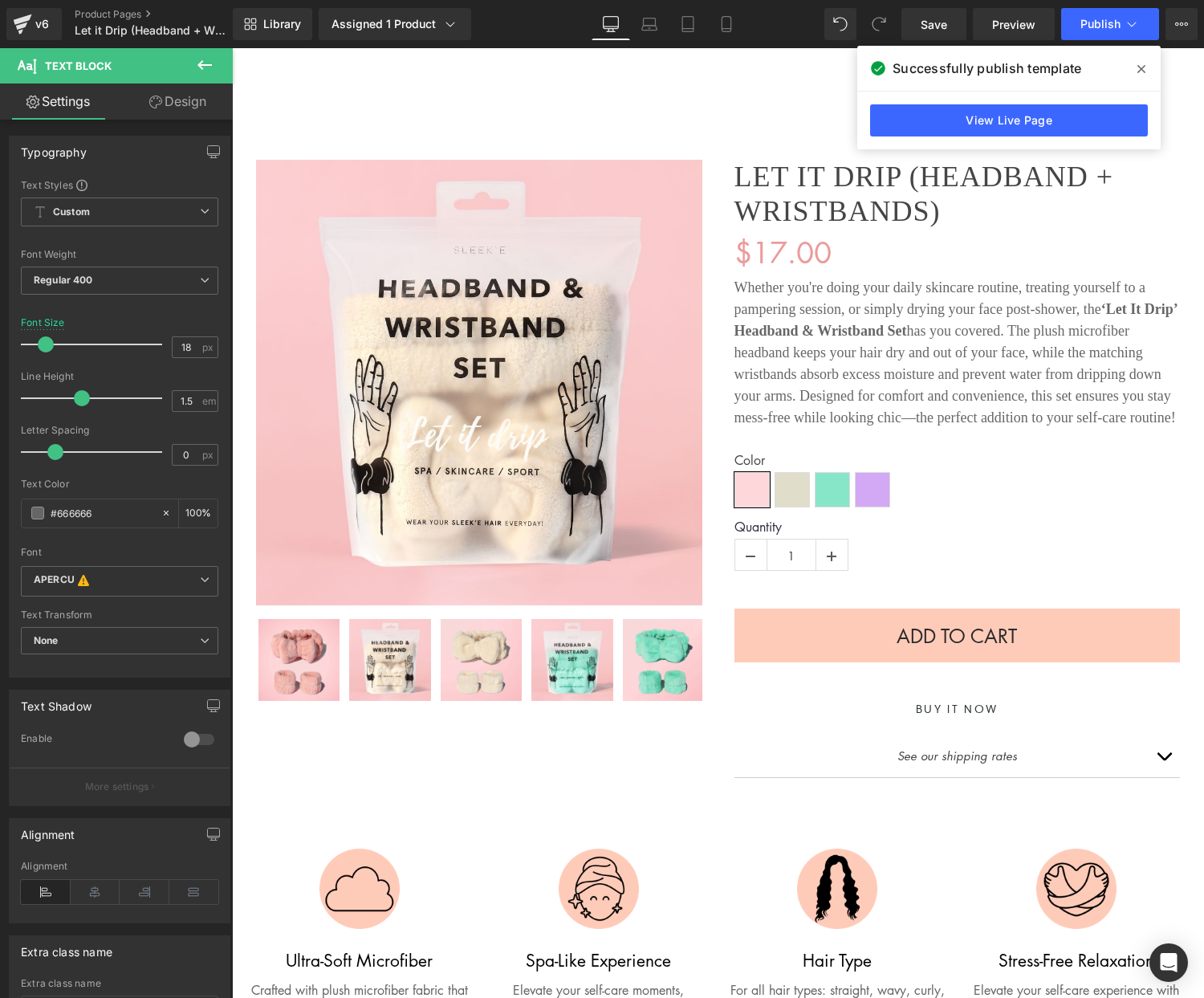
click at [1147, 72] on span at bounding box center [1142, 69] width 26 height 26
